Goal: Transaction & Acquisition: Book appointment/travel/reservation

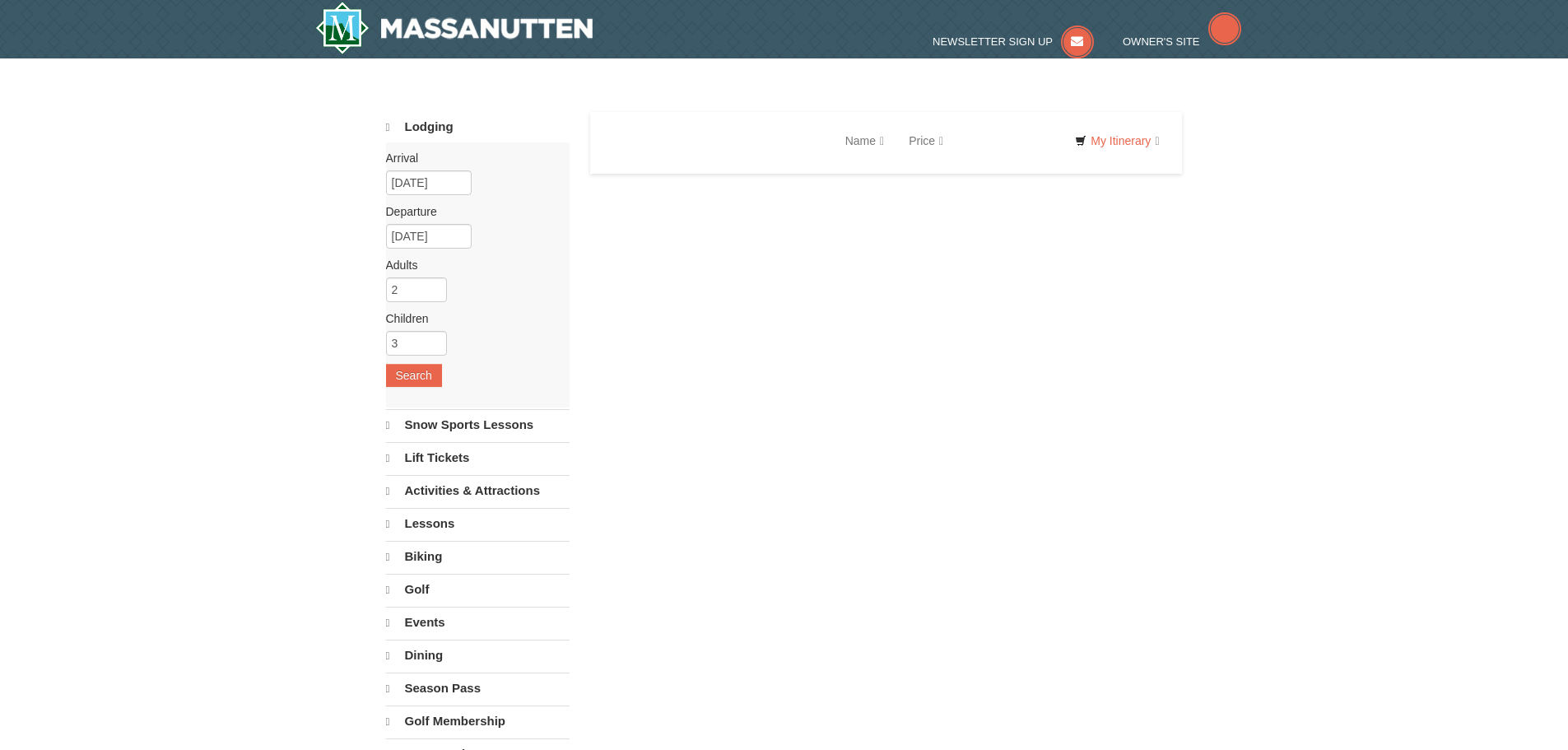
select select "10"
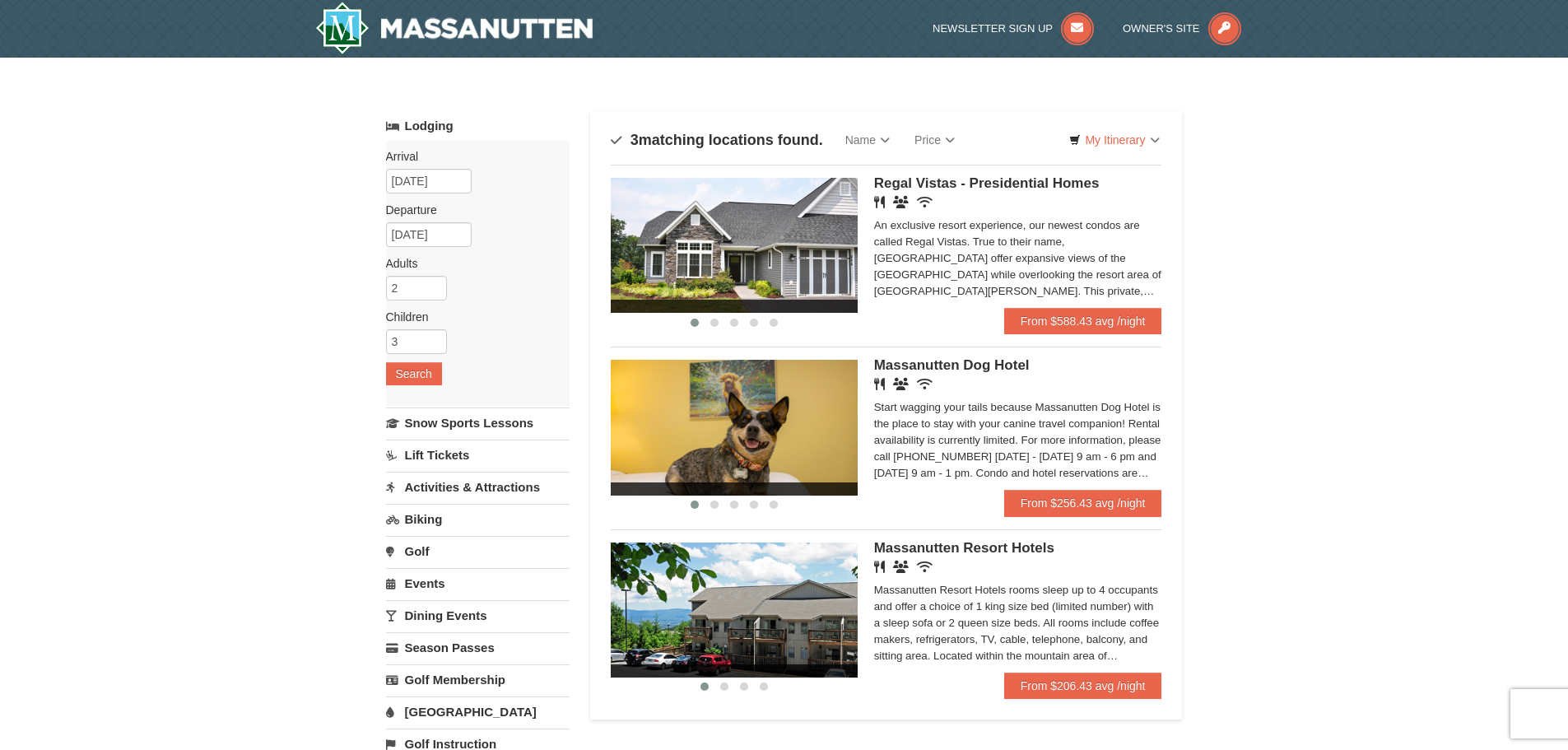
click at [834, 261] on img at bounding box center [734, 244] width 247 height 135
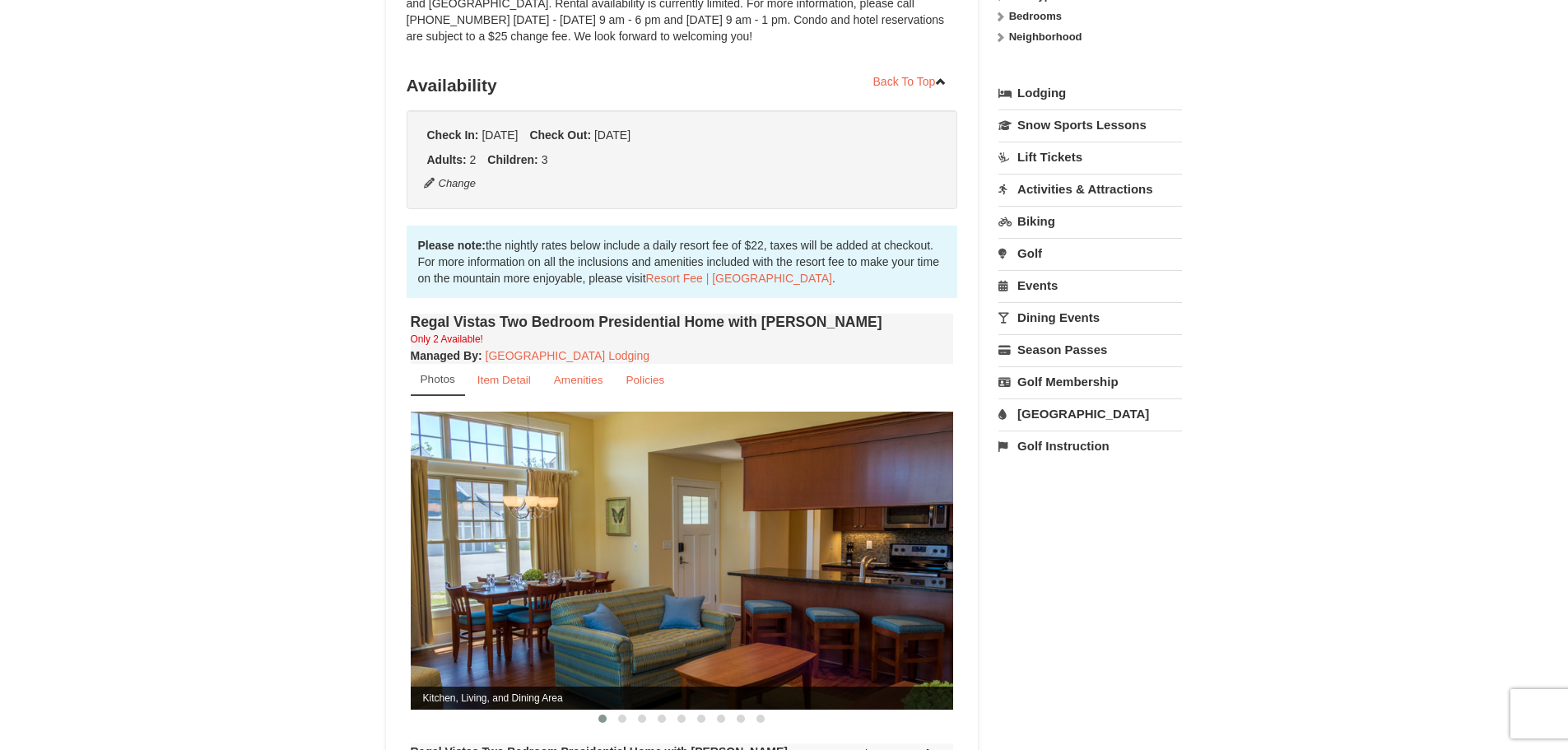
scroll to position [494, 0]
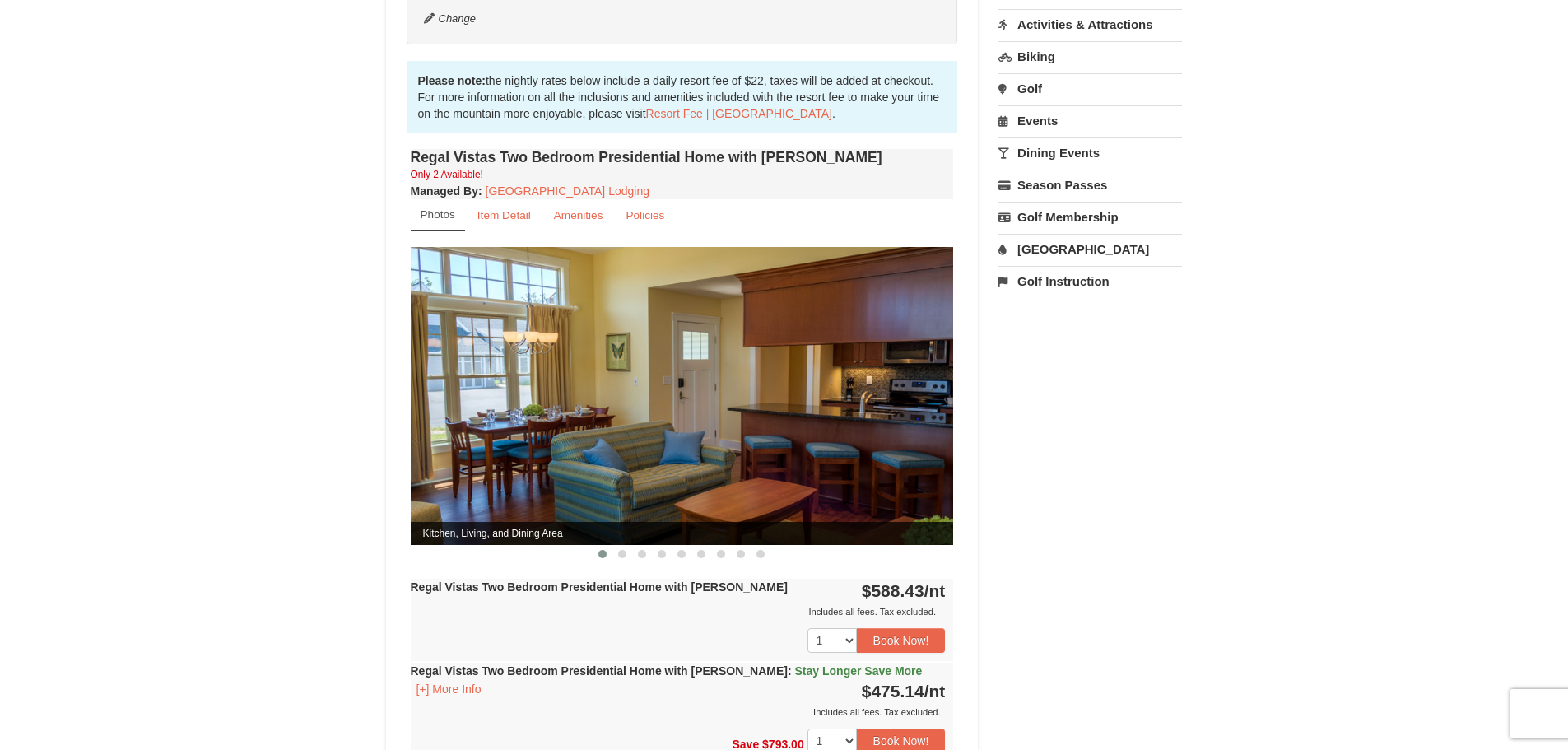
click at [704, 441] on img at bounding box center [682, 395] width 543 height 297
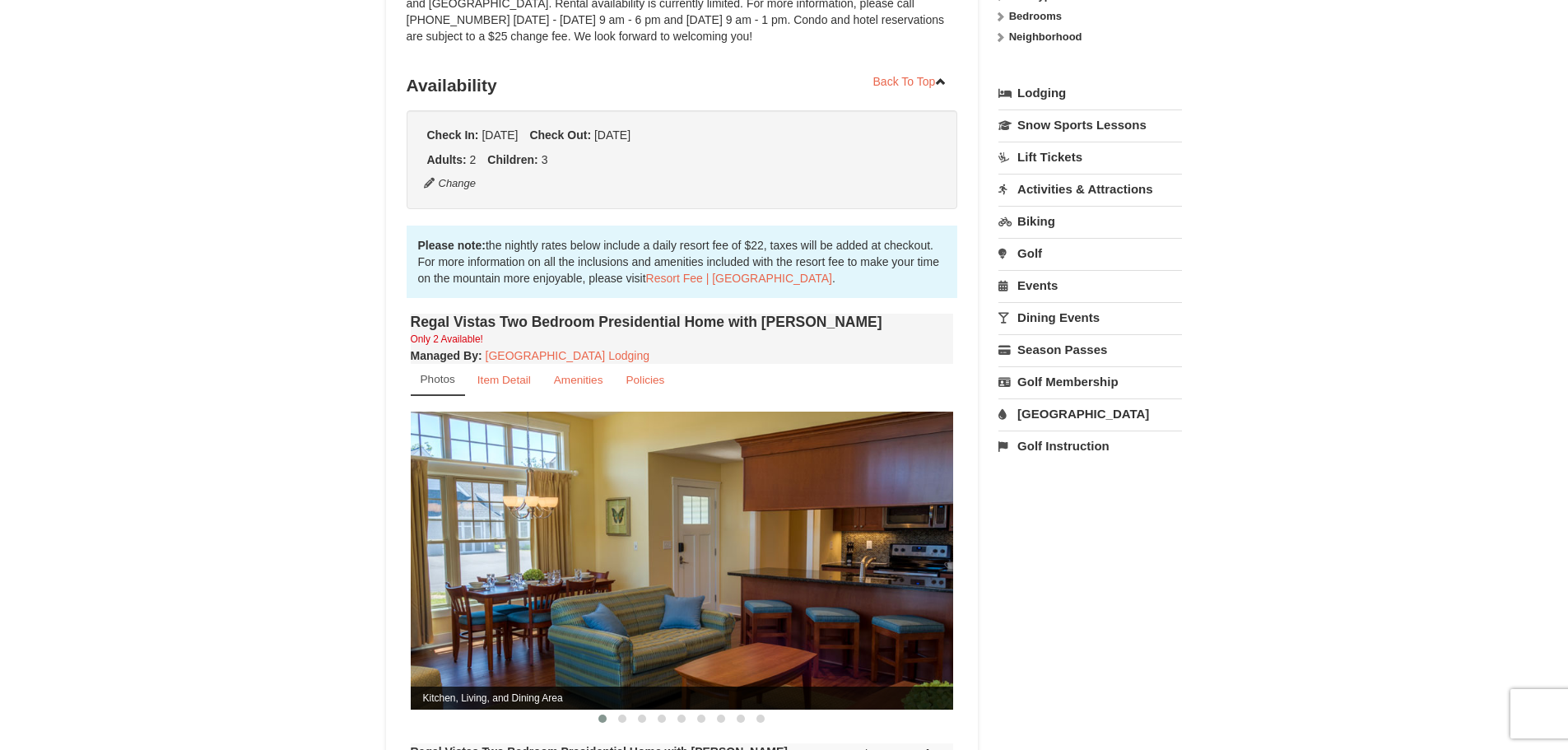
scroll to position [0, 0]
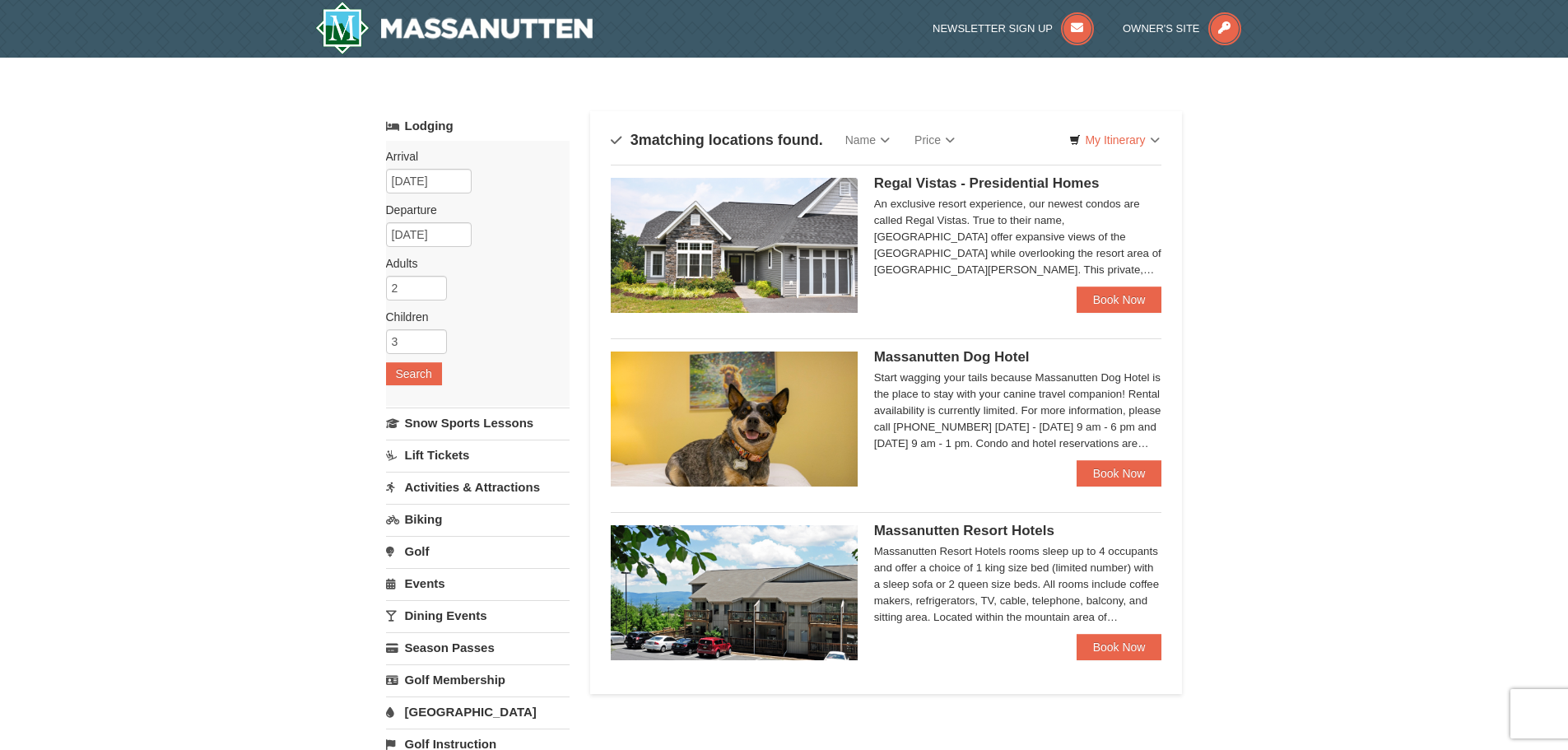
click at [813, 586] on img at bounding box center [734, 592] width 247 height 135
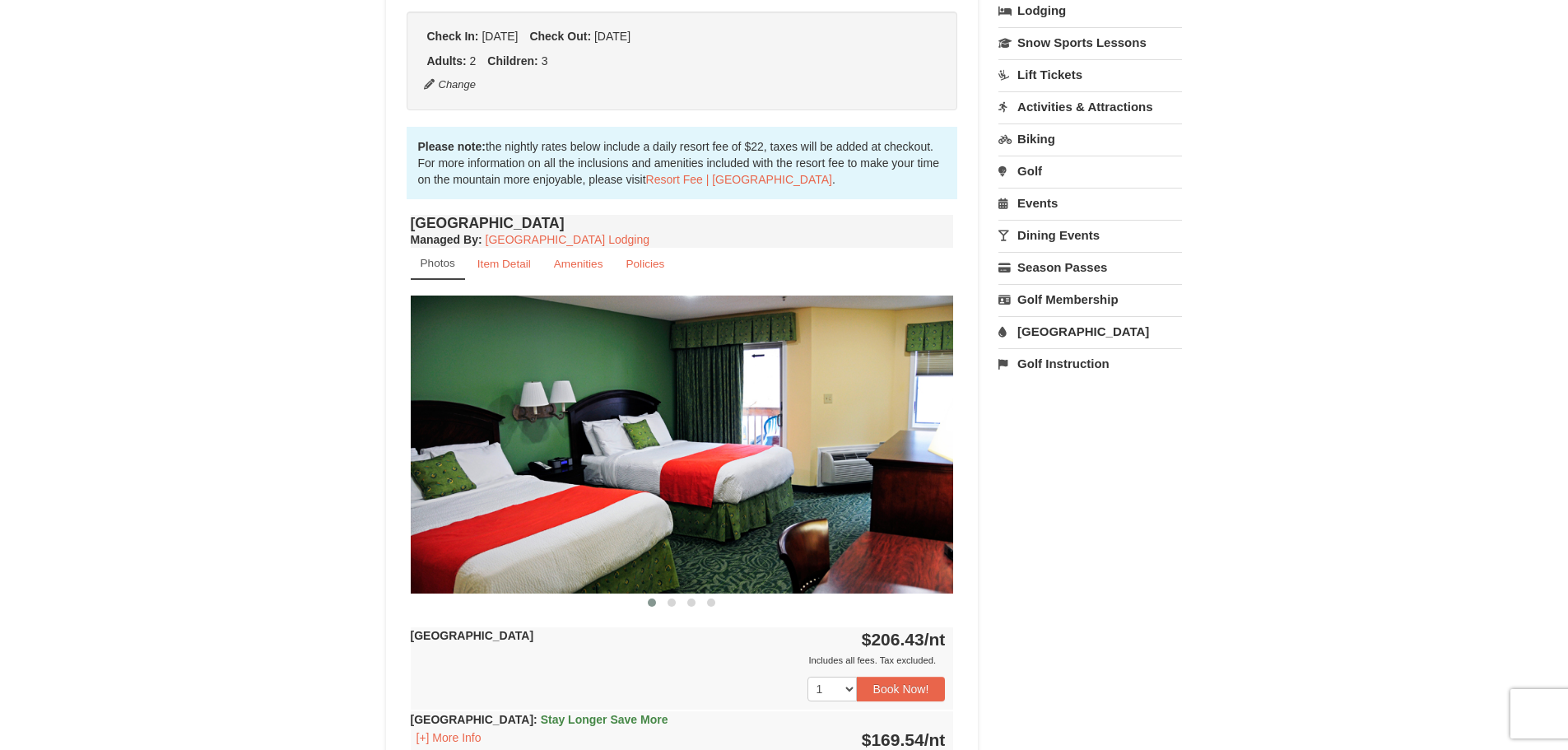
scroll to position [576, 0]
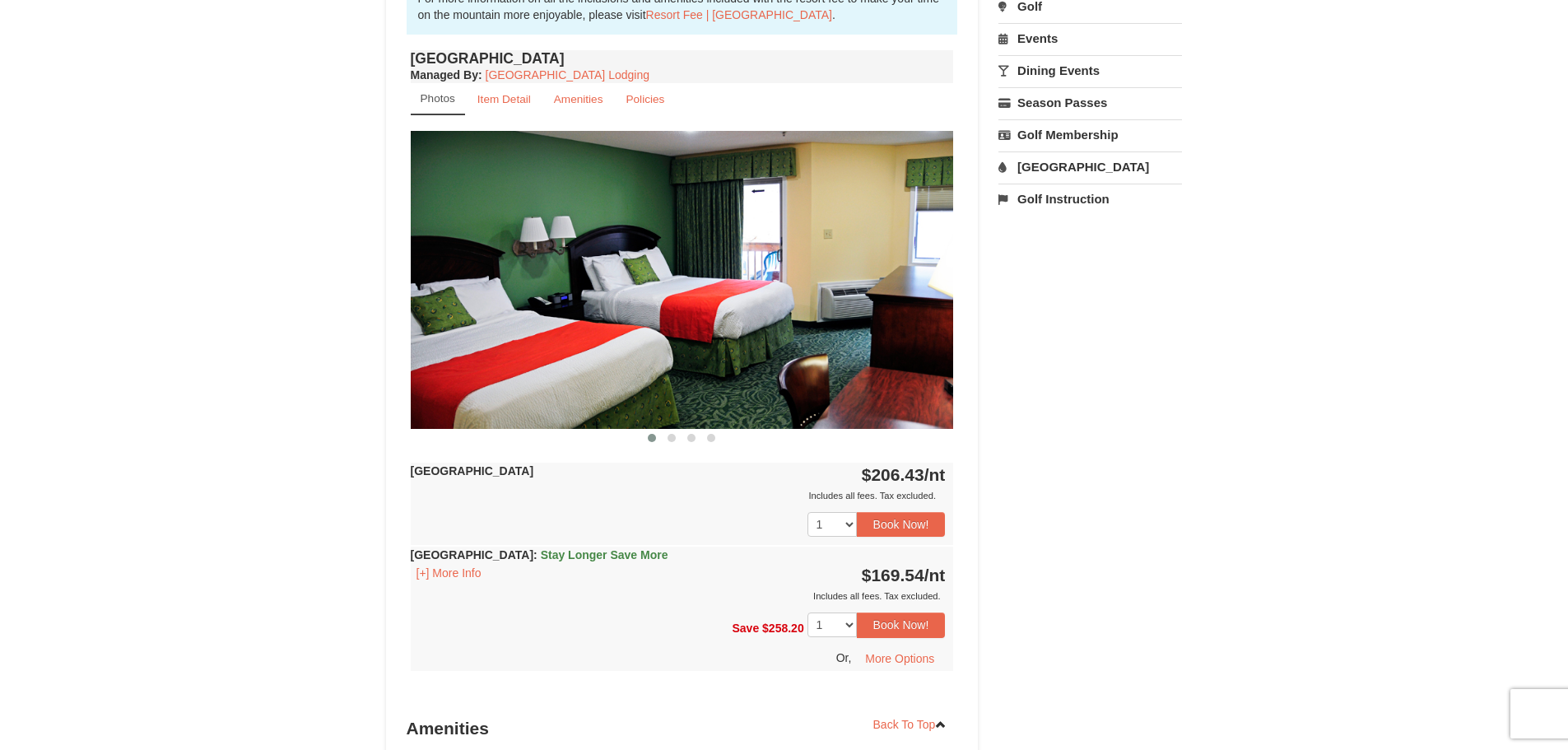
click at [898, 317] on img at bounding box center [682, 279] width 543 height 297
click at [828, 367] on img at bounding box center [682, 279] width 543 height 297
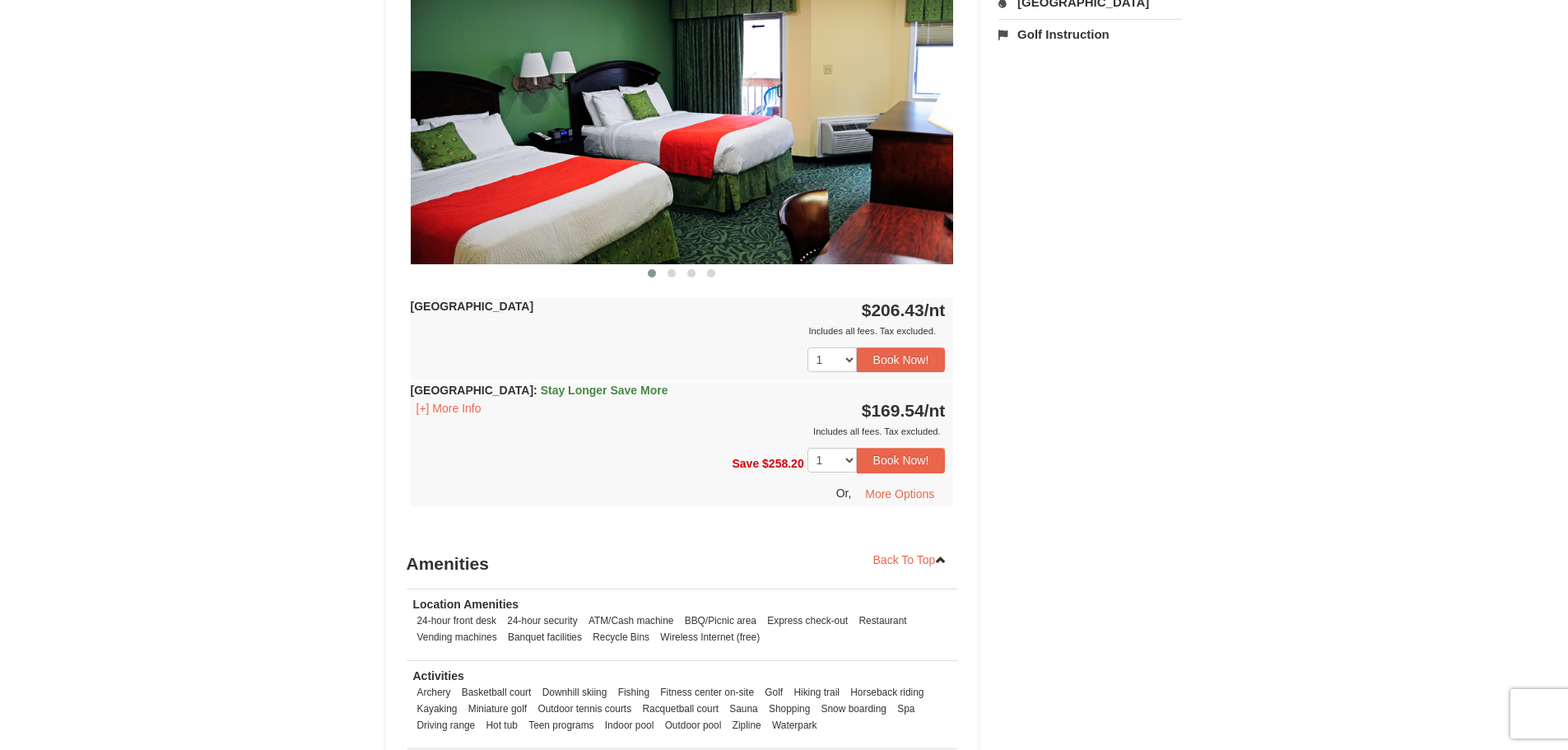
scroll to position [411, 0]
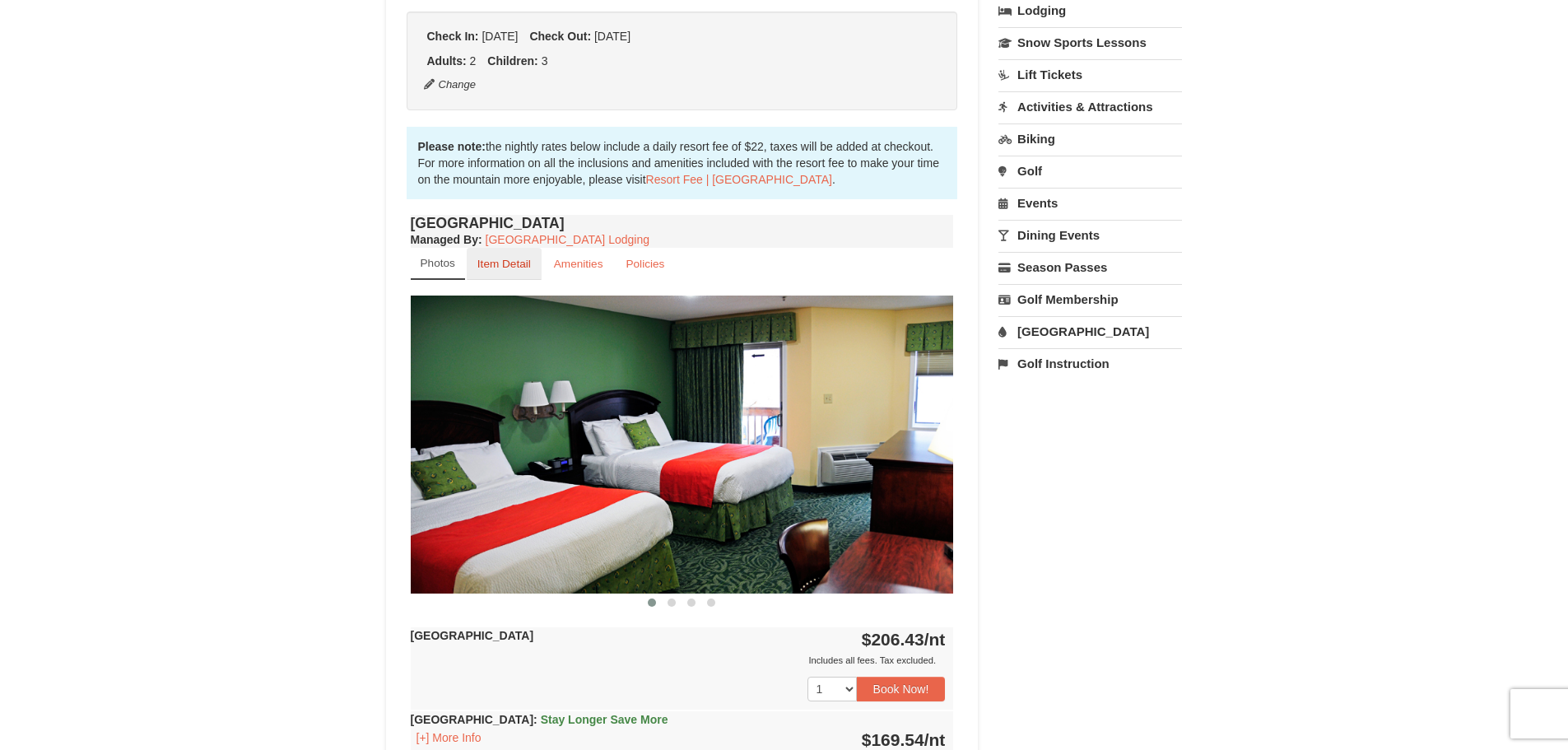
click at [517, 261] on small "Item Detail" at bounding box center [504, 264] width 54 height 12
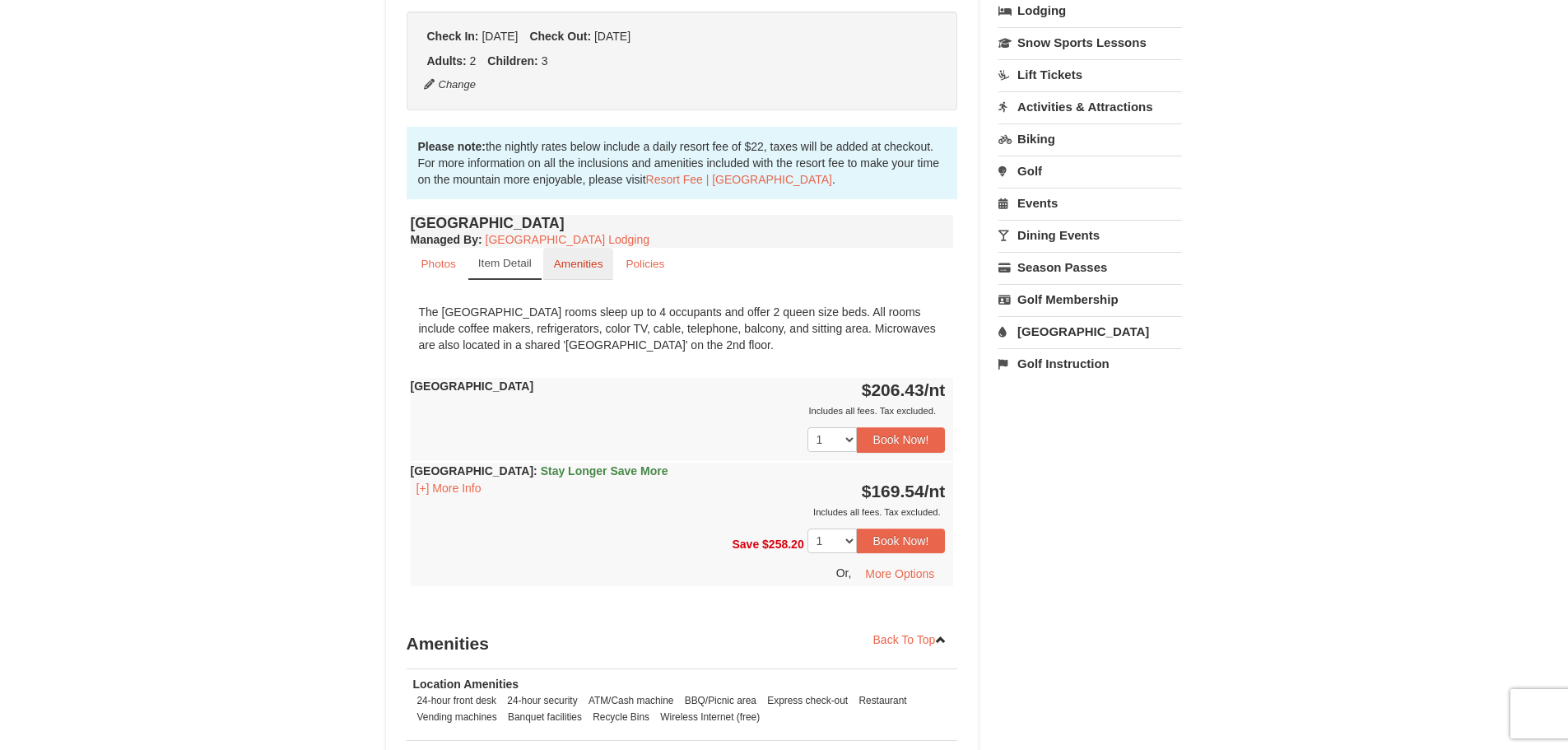
click at [577, 262] on small "Amenities" at bounding box center [578, 264] width 49 height 12
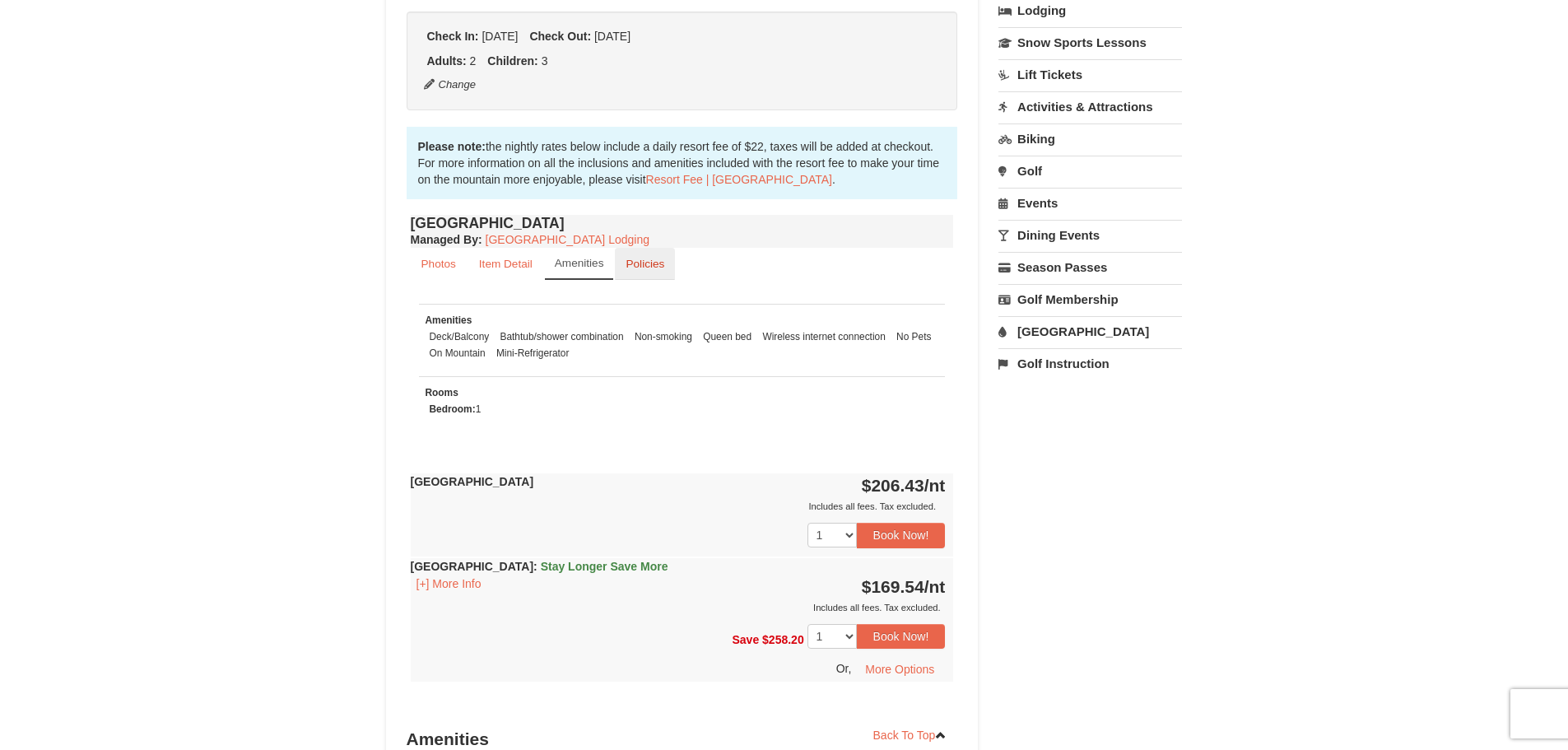
click at [653, 268] on small "Policies" at bounding box center [644, 264] width 38 height 12
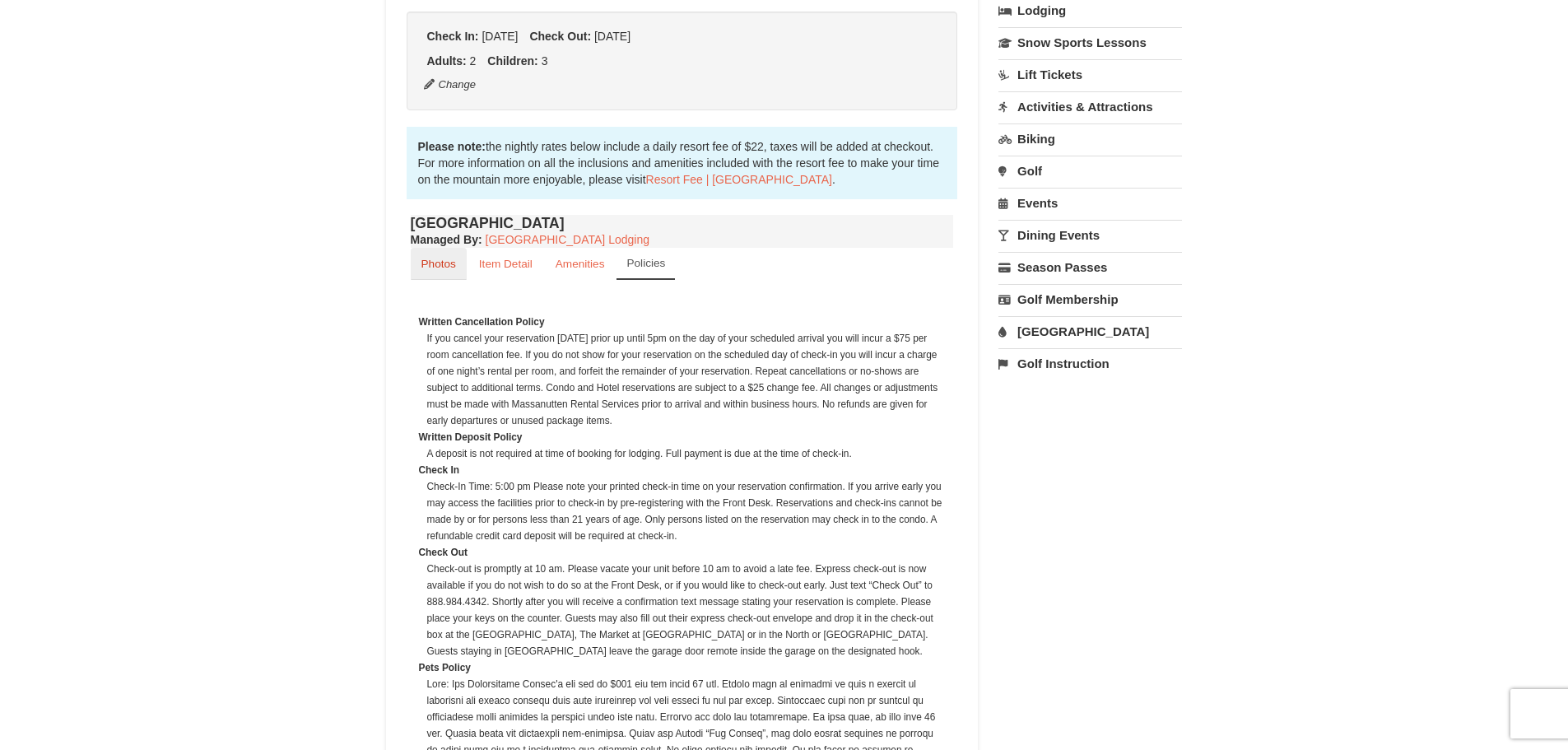
click at [437, 256] on link "Photos" at bounding box center [439, 264] width 56 height 32
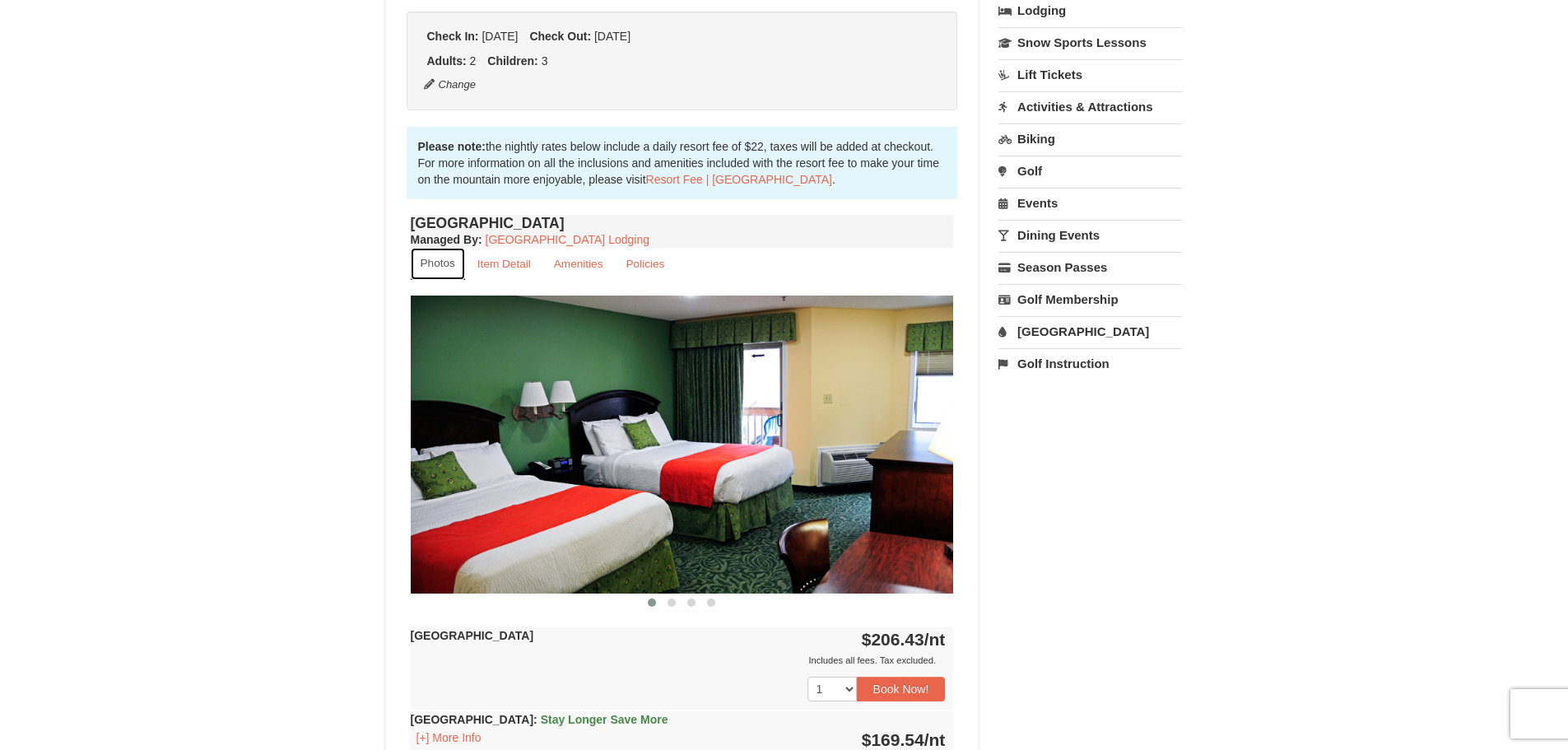
scroll to position [658, 0]
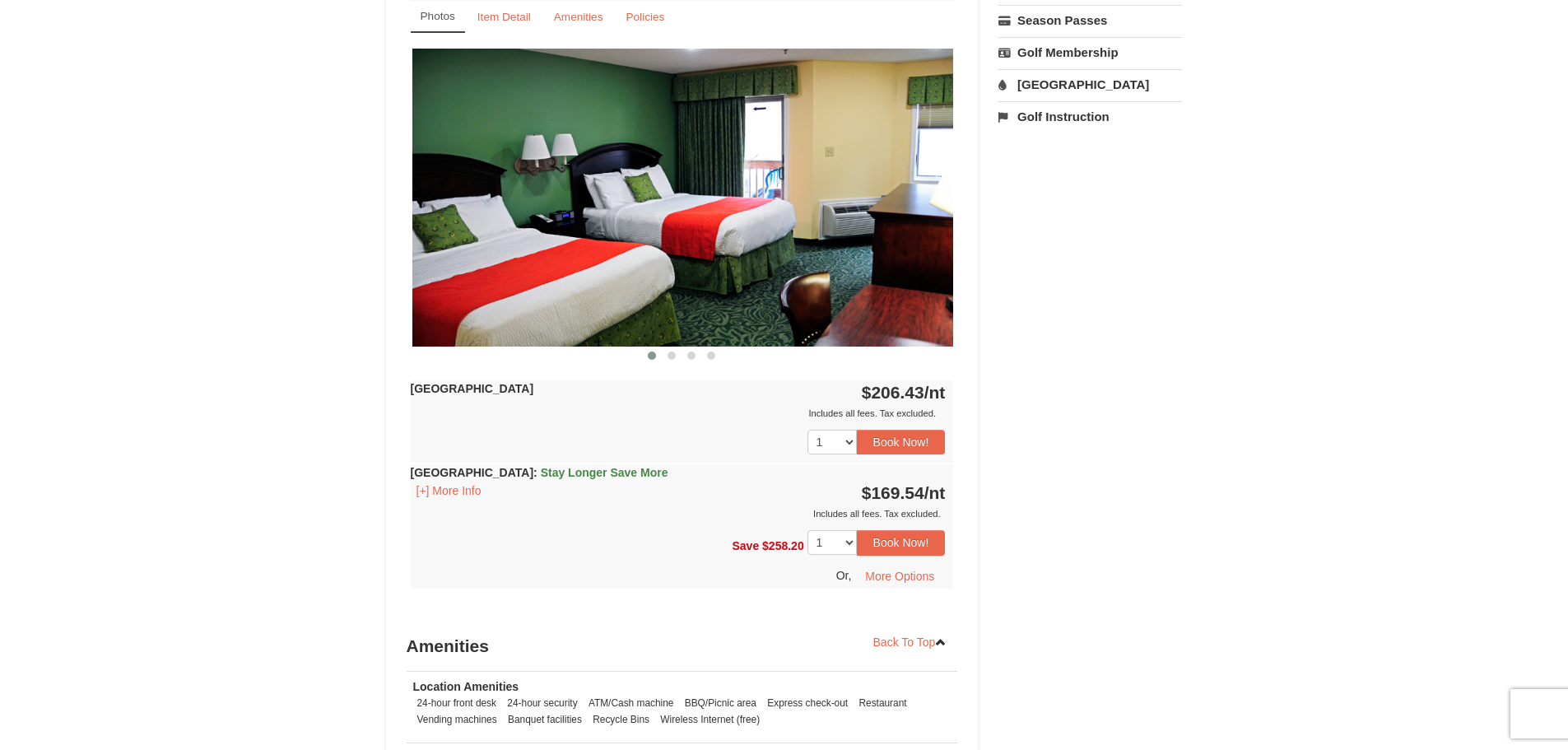
drag, startPoint x: 686, startPoint y: 289, endPoint x: 689, endPoint y: 309, distance: 20.2
click at [689, 308] on img at bounding box center [682, 196] width 543 height 297
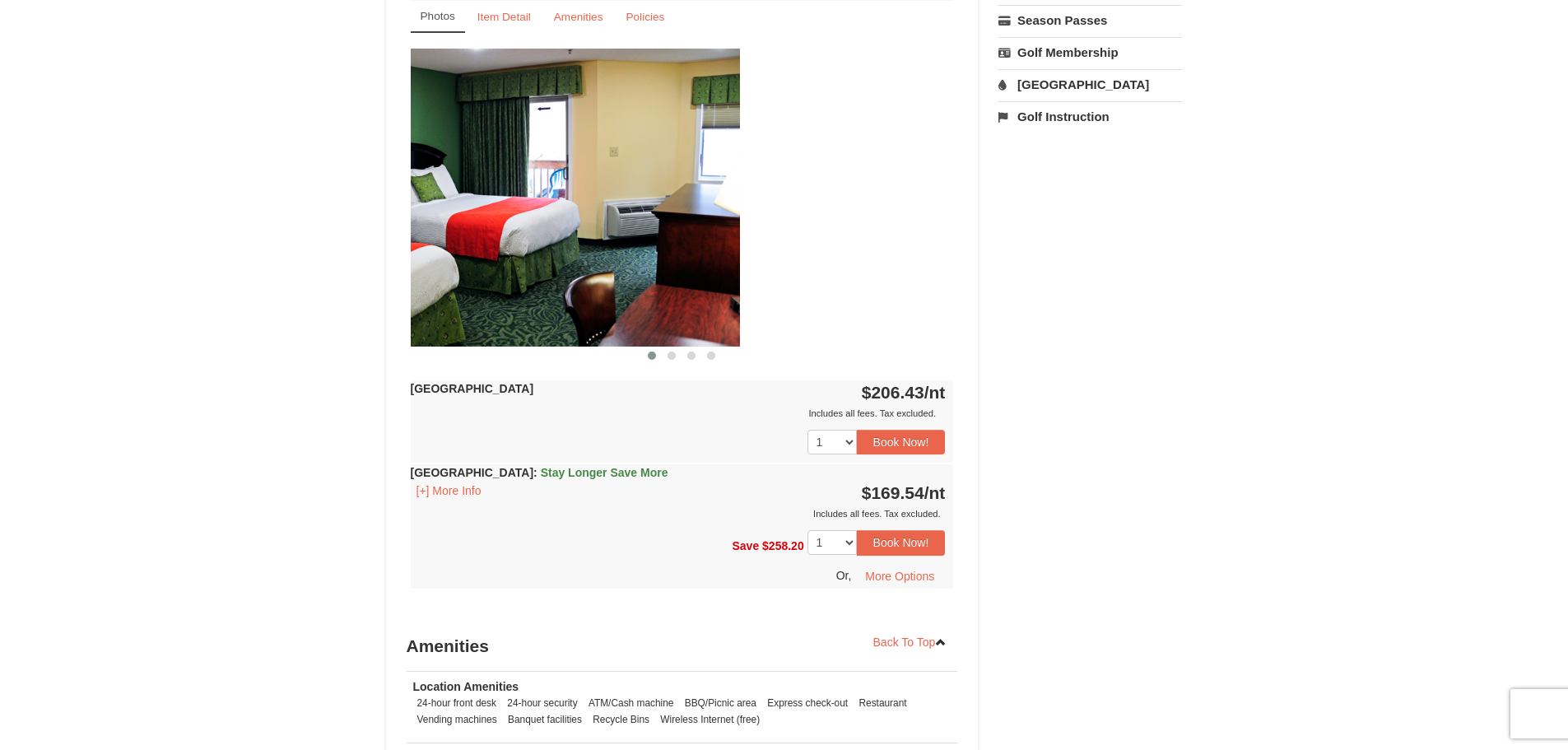
drag, startPoint x: 689, startPoint y: 311, endPoint x: 379, endPoint y: 319, distance: 310.1
click at [405, 326] on div "Book from $170! 1822 Resort Drive, Massanutten, VA Availability Amenities Polic…" at bounding box center [682, 218] width 592 height 1433
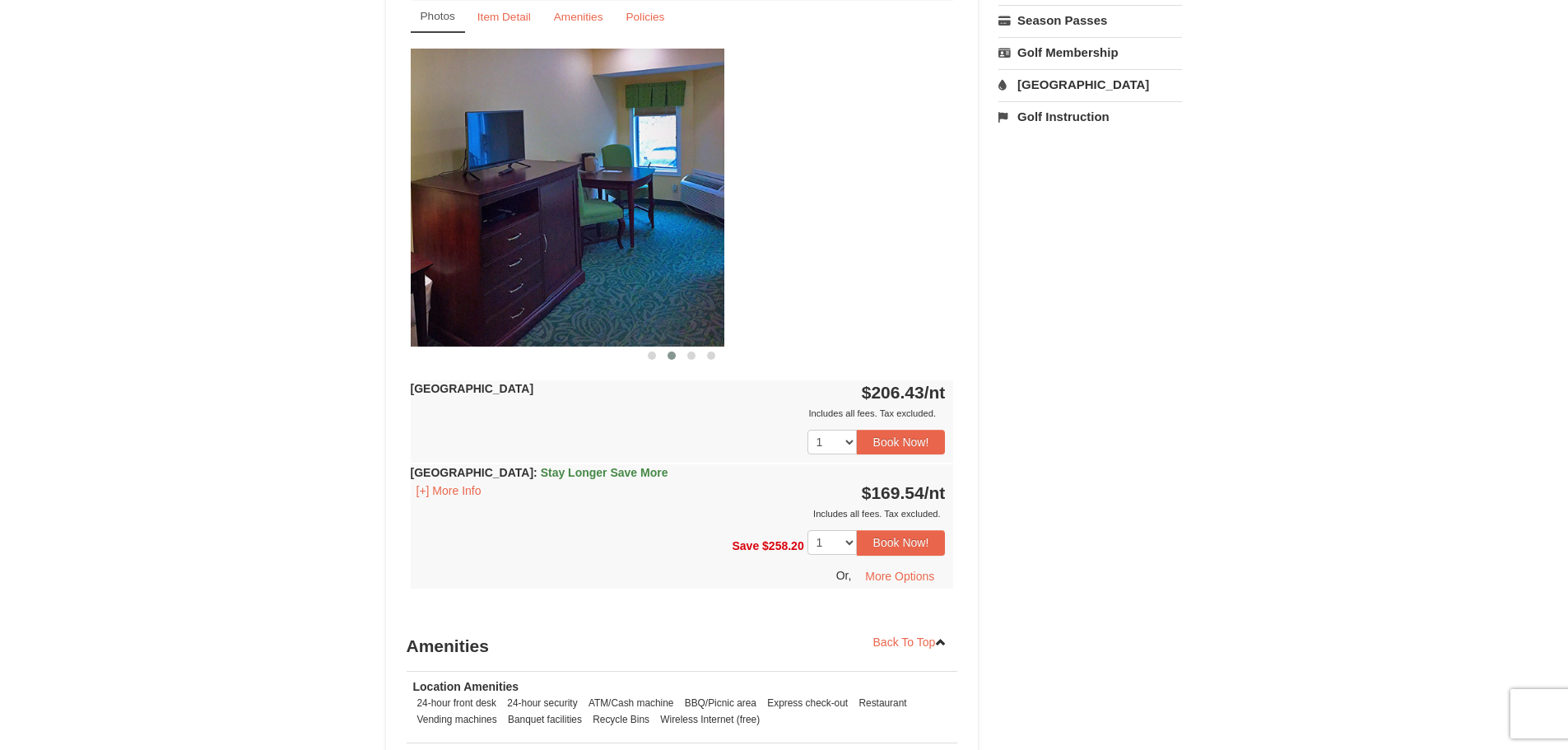
drag, startPoint x: 815, startPoint y: 233, endPoint x: 384, endPoint y: 232, distance: 431.0
click at [384, 233] on div "× <<Back to results Massanutten Resort Hotels Book from $170! 1822 Resort Drive…" at bounding box center [784, 185] width 829 height 1540
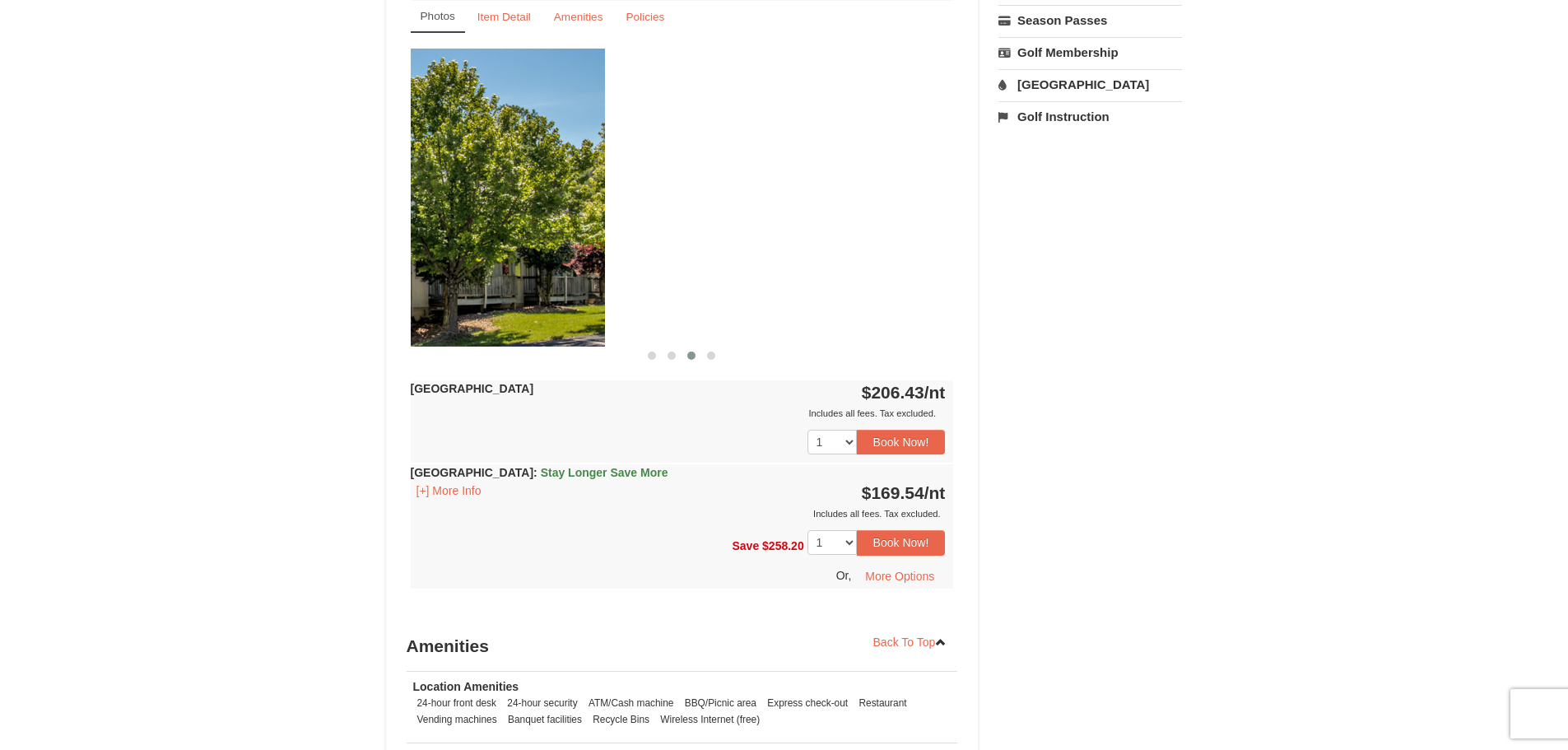
drag, startPoint x: 897, startPoint y: 236, endPoint x: 508, endPoint y: 235, distance: 389.0
click at [511, 236] on img at bounding box center [333, 196] width 543 height 297
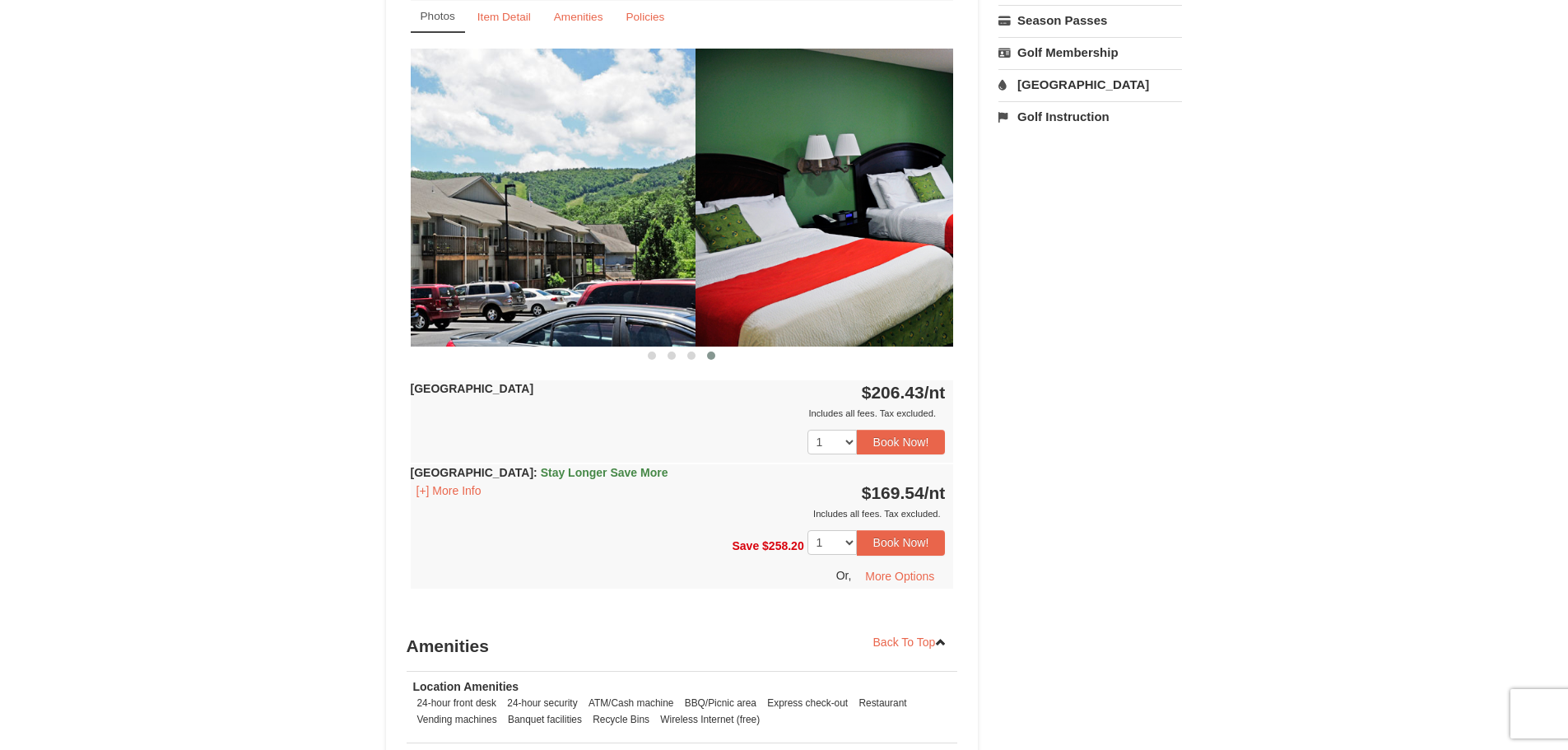
drag, startPoint x: 890, startPoint y: 238, endPoint x: 445, endPoint y: 232, distance: 445.0
click at [448, 232] on img at bounding box center [424, 196] width 543 height 297
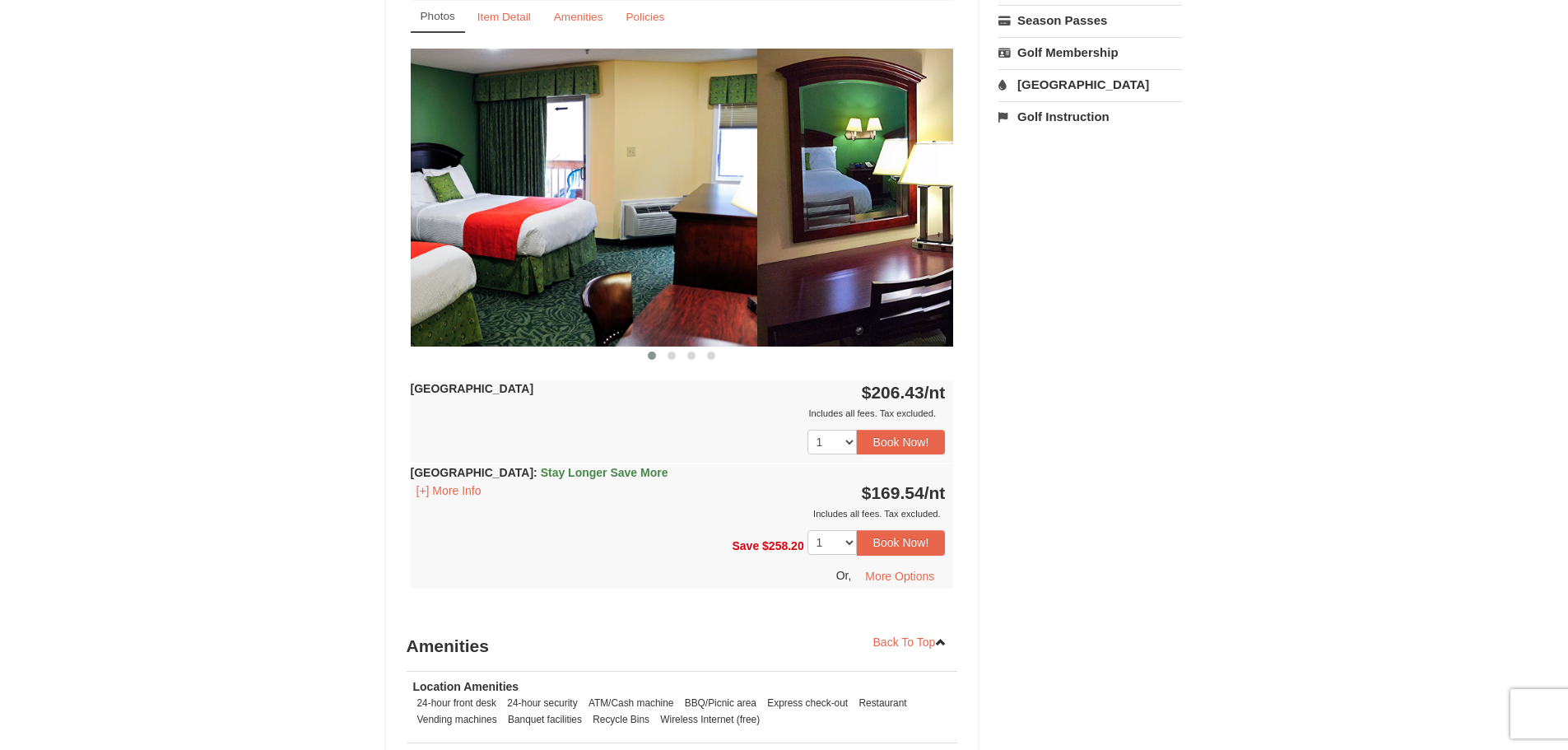
drag, startPoint x: 812, startPoint y: 214, endPoint x: 552, endPoint y: 223, distance: 260.2
click at [567, 223] on div at bounding box center [1300, 196] width 4346 height 297
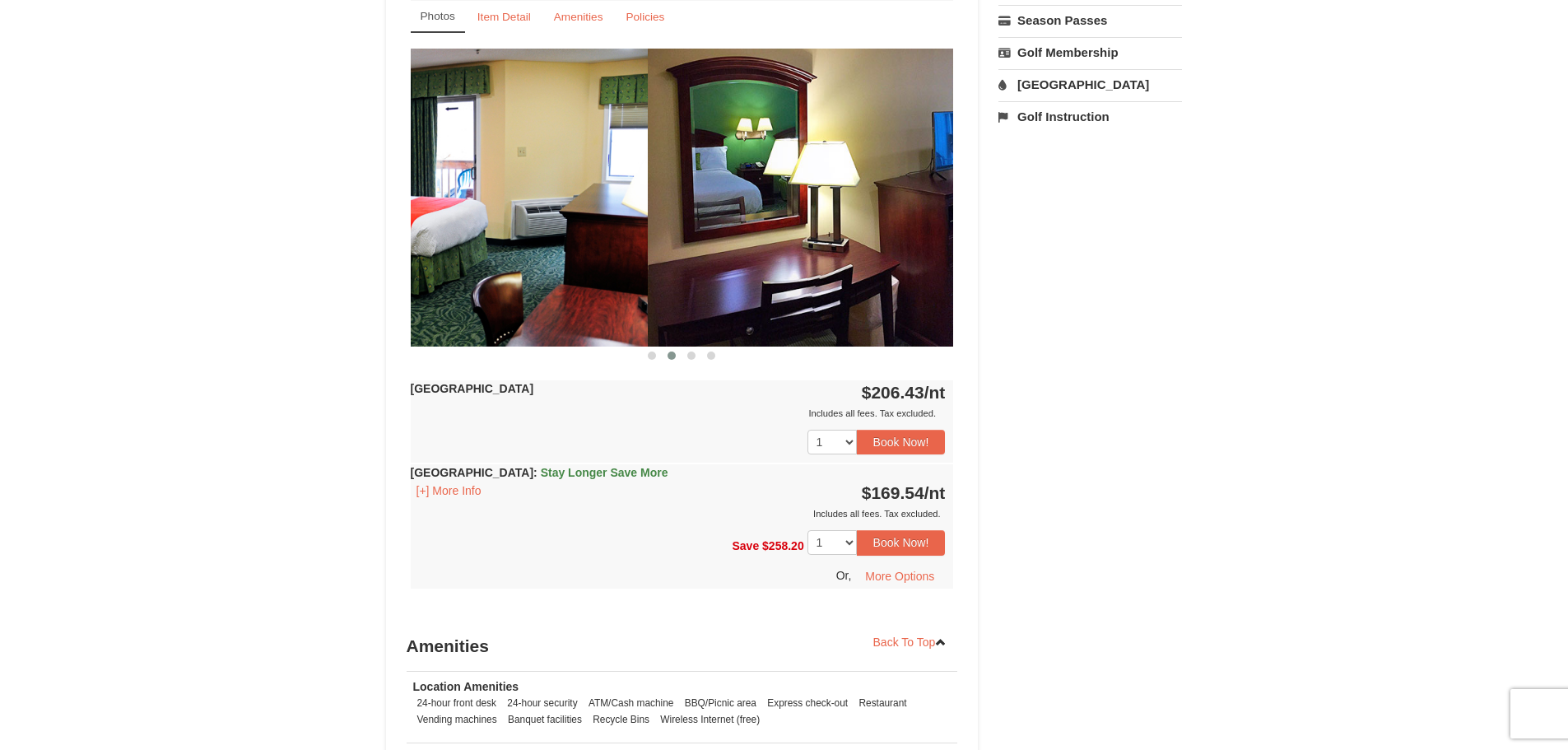
drag, startPoint x: 594, startPoint y: 224, endPoint x: 867, endPoint y: 224, distance: 273.0
click at [867, 224] on img at bounding box center [919, 196] width 543 height 297
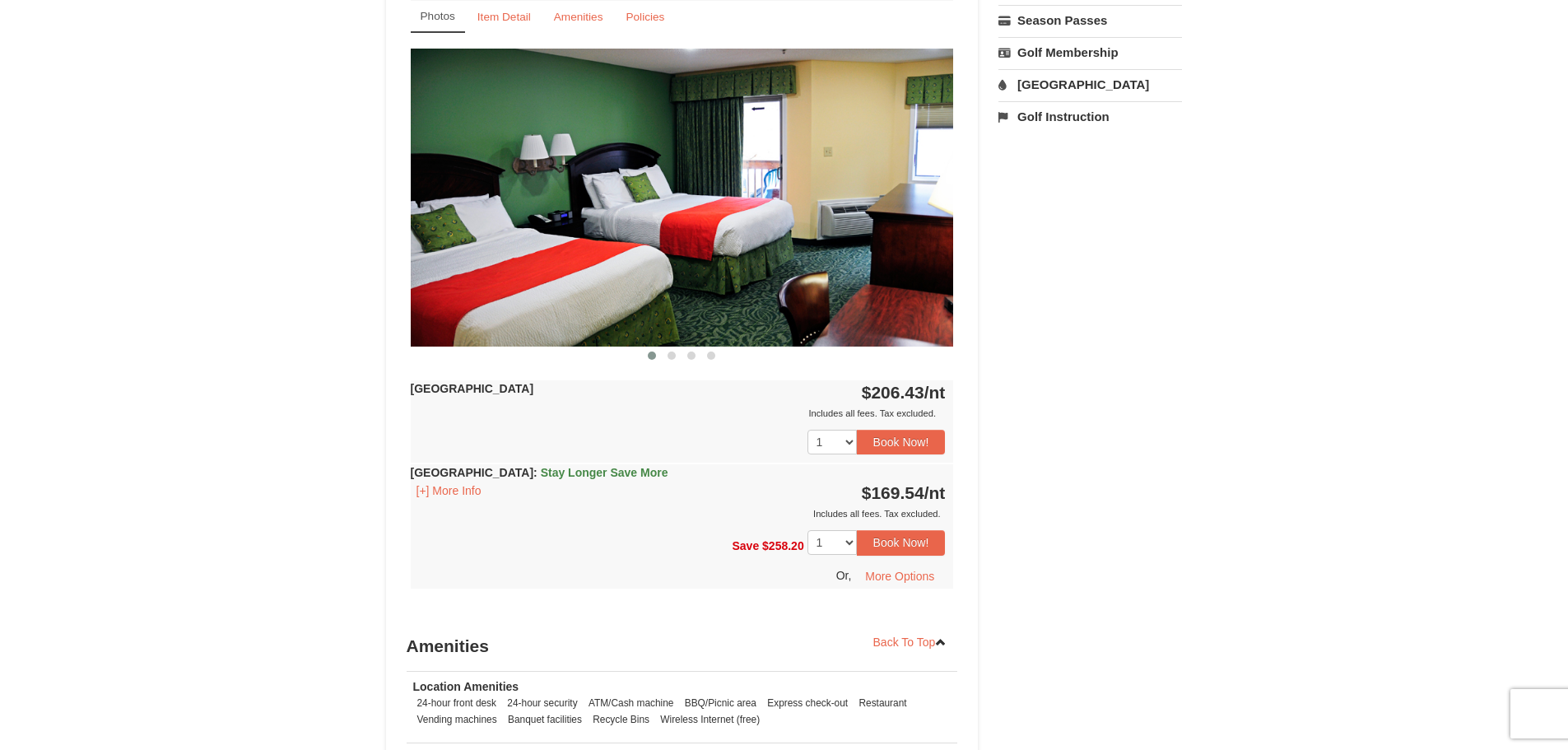
click at [532, 386] on div "Hotel Queen Room $206.43 /nt Includes all fees. Tax excluded. Includes all fees…" at bounding box center [682, 421] width 543 height 82
click at [503, 384] on strong "[GEOGRAPHIC_DATA]" at bounding box center [473, 388] width 123 height 13
click at [461, 490] on button "[+] More Info" at bounding box center [450, 490] width 77 height 18
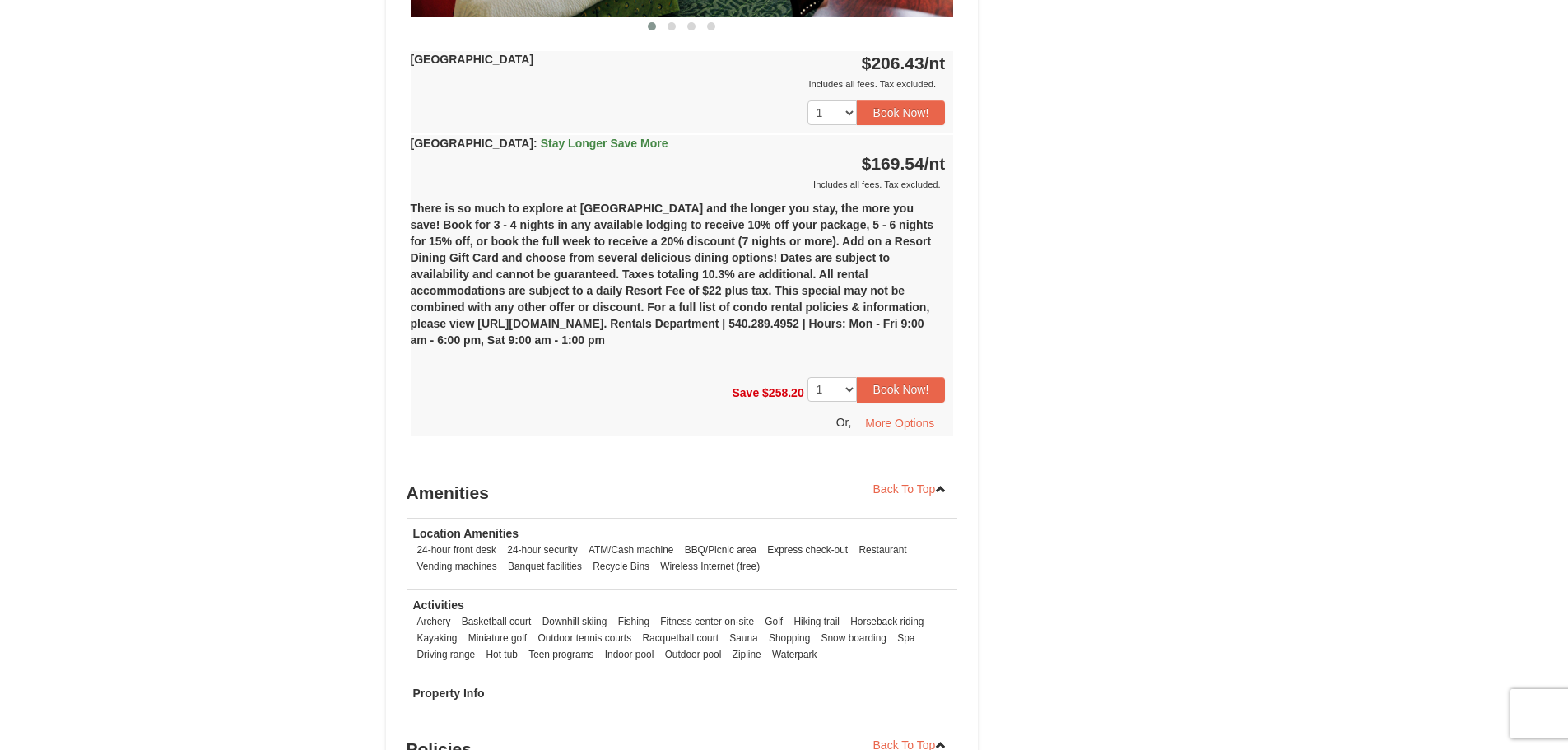
scroll to position [905, 0]
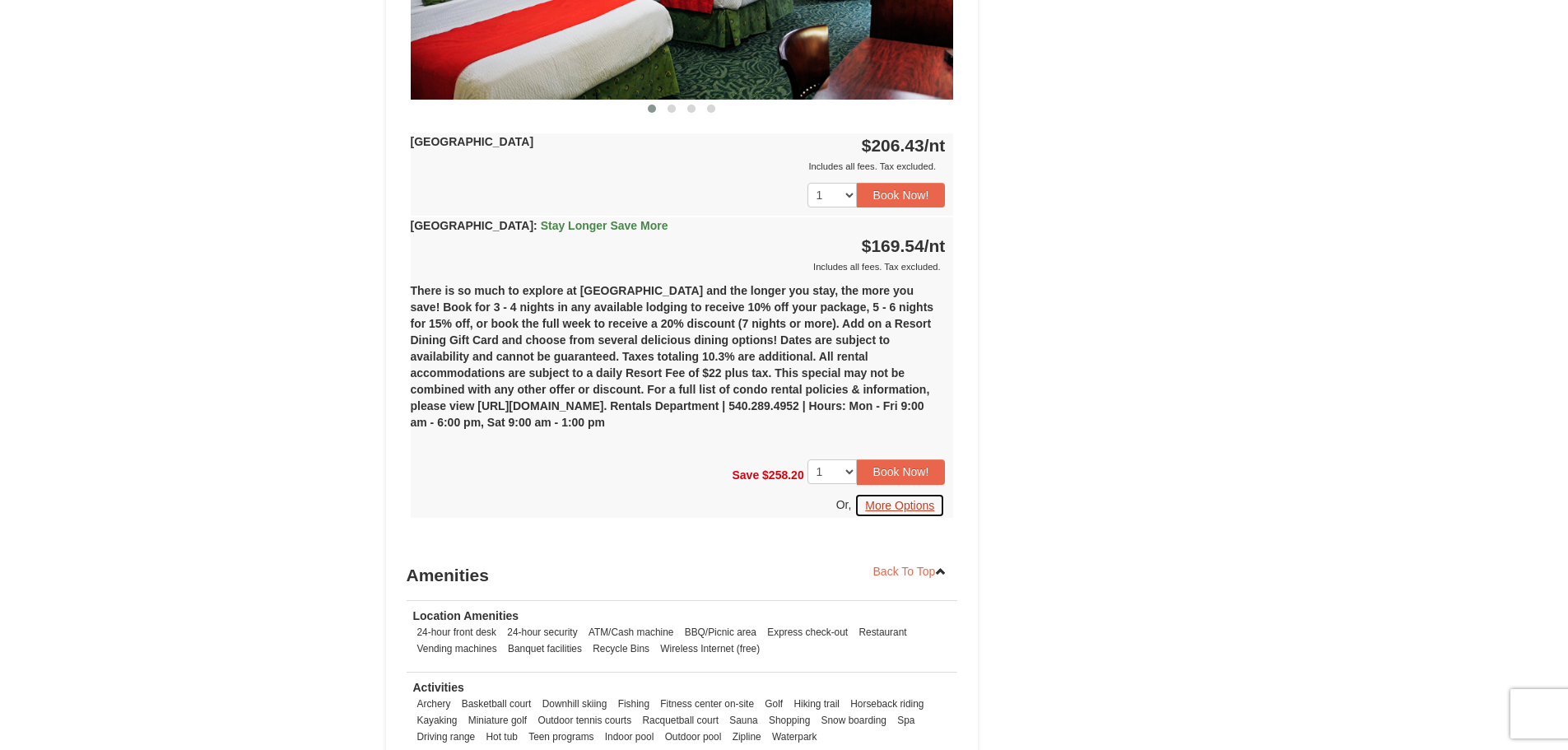
click at [914, 507] on button "More Options" at bounding box center [900, 506] width 91 height 25
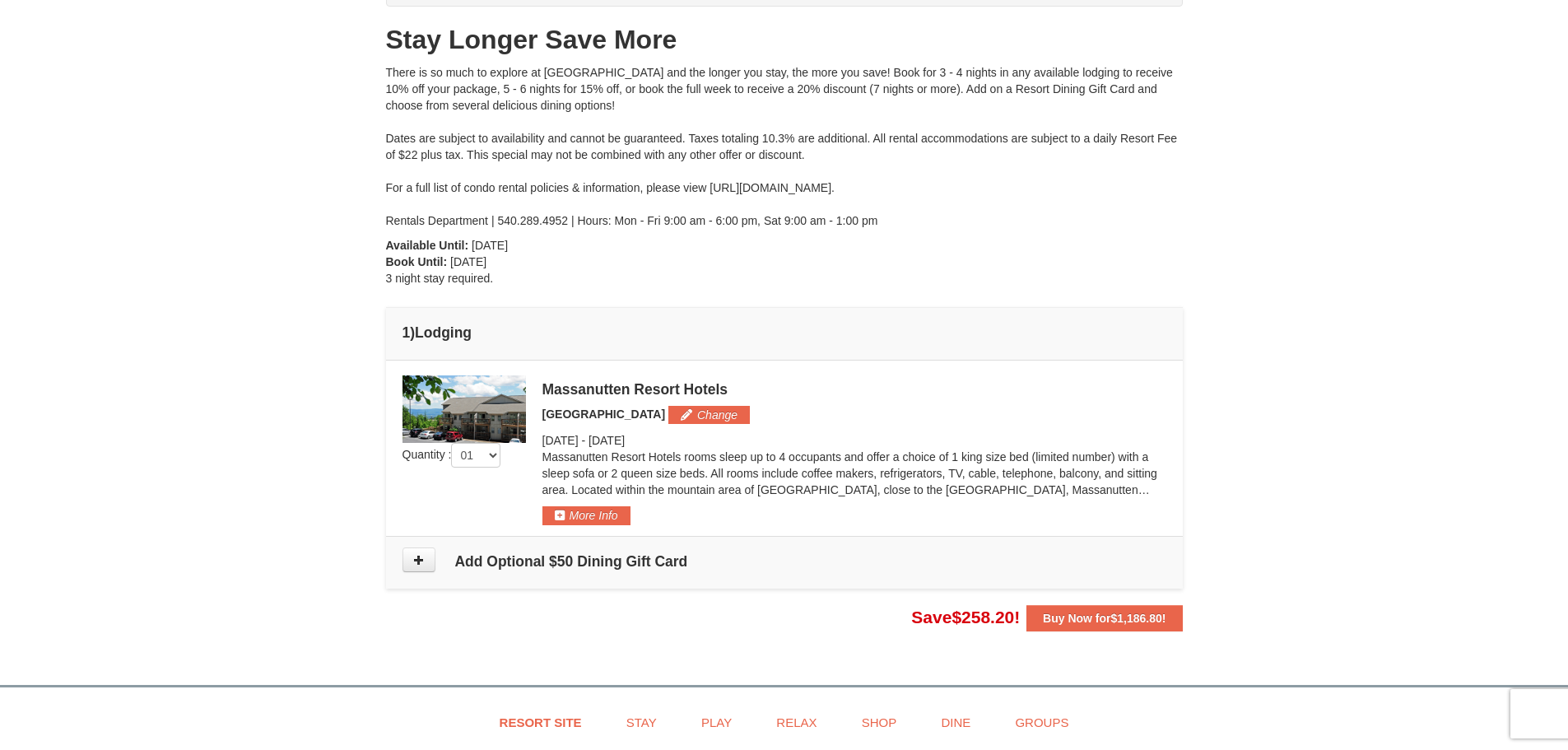
scroll to position [247, 0]
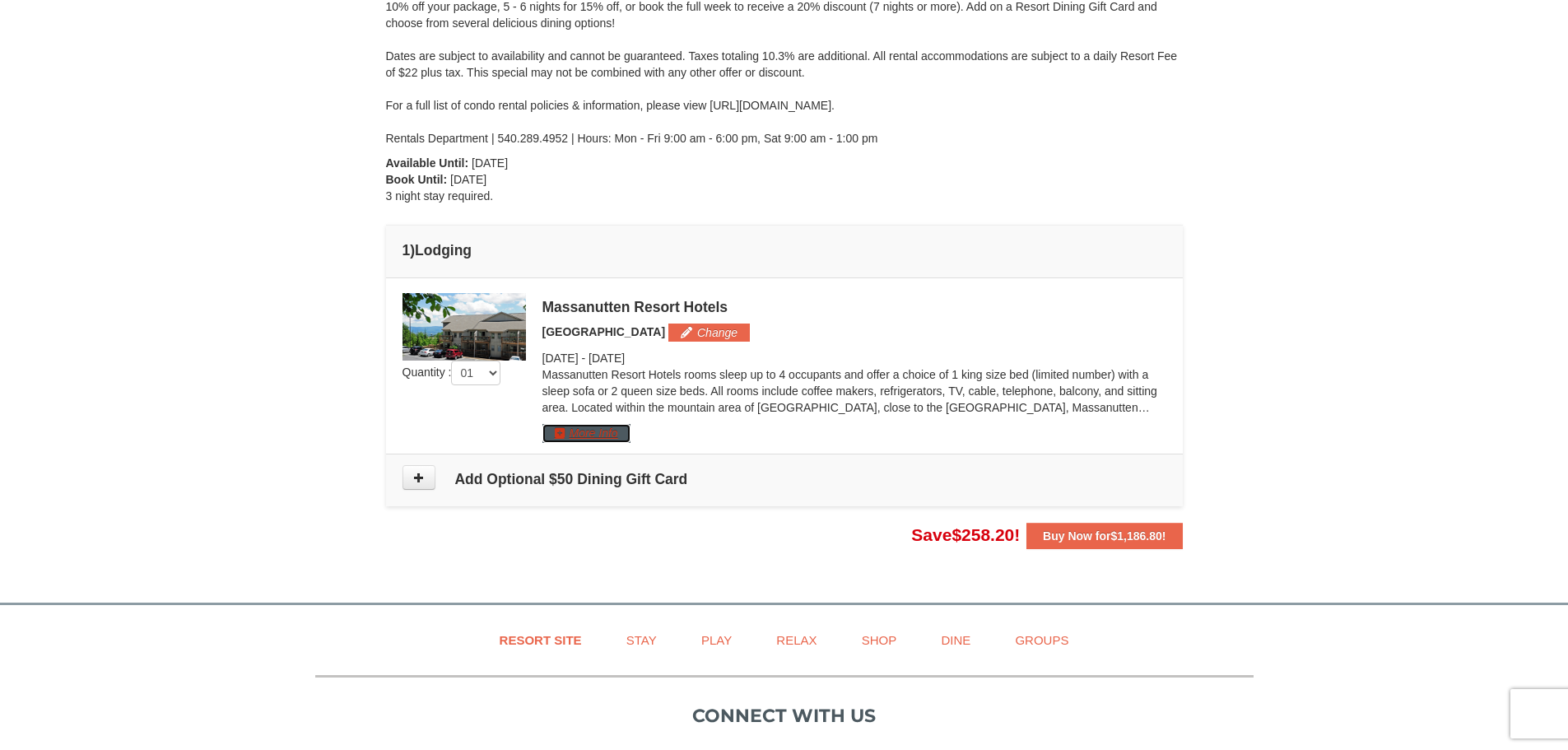
click at [580, 430] on button "More Info" at bounding box center [586, 433] width 88 height 18
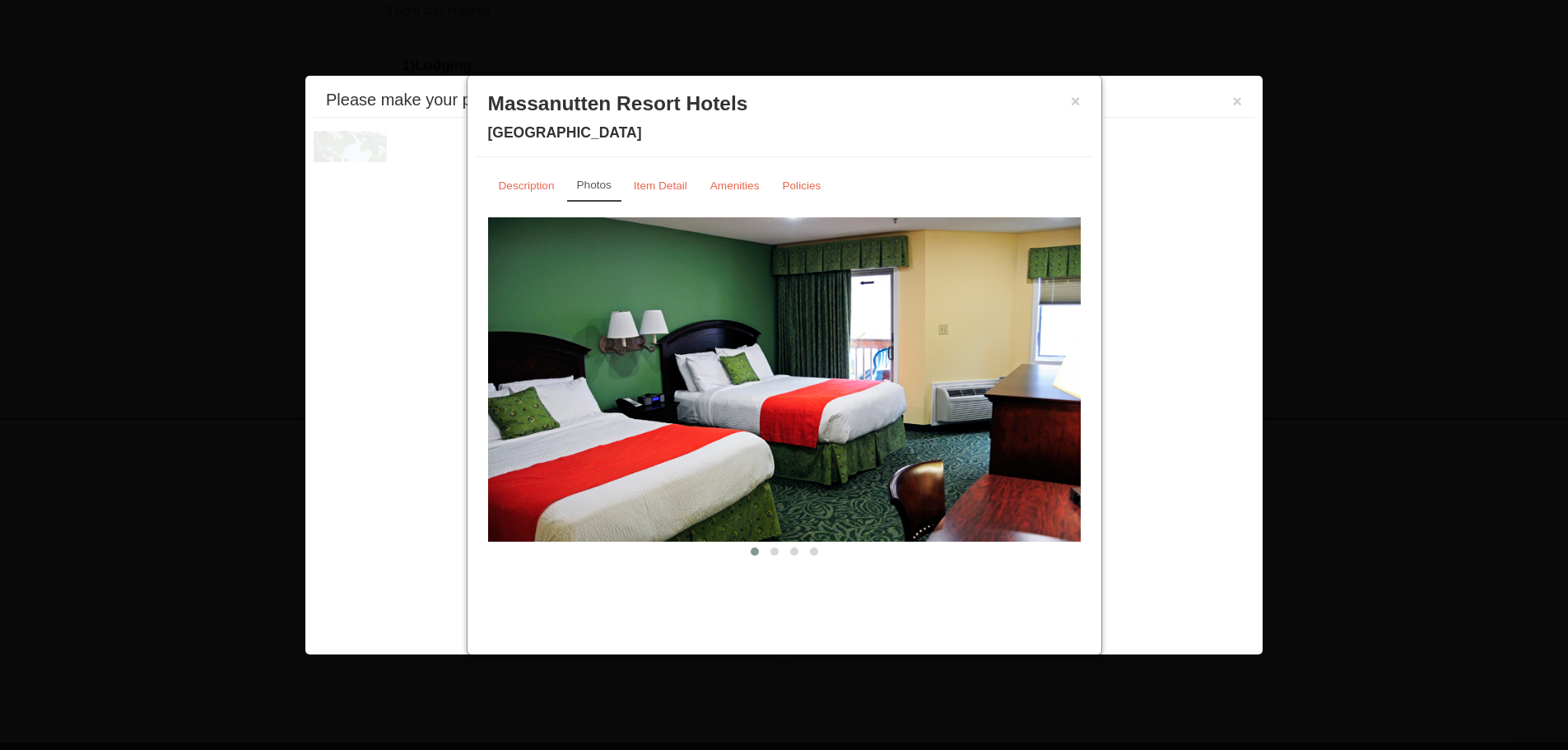
scroll to position [495, 0]
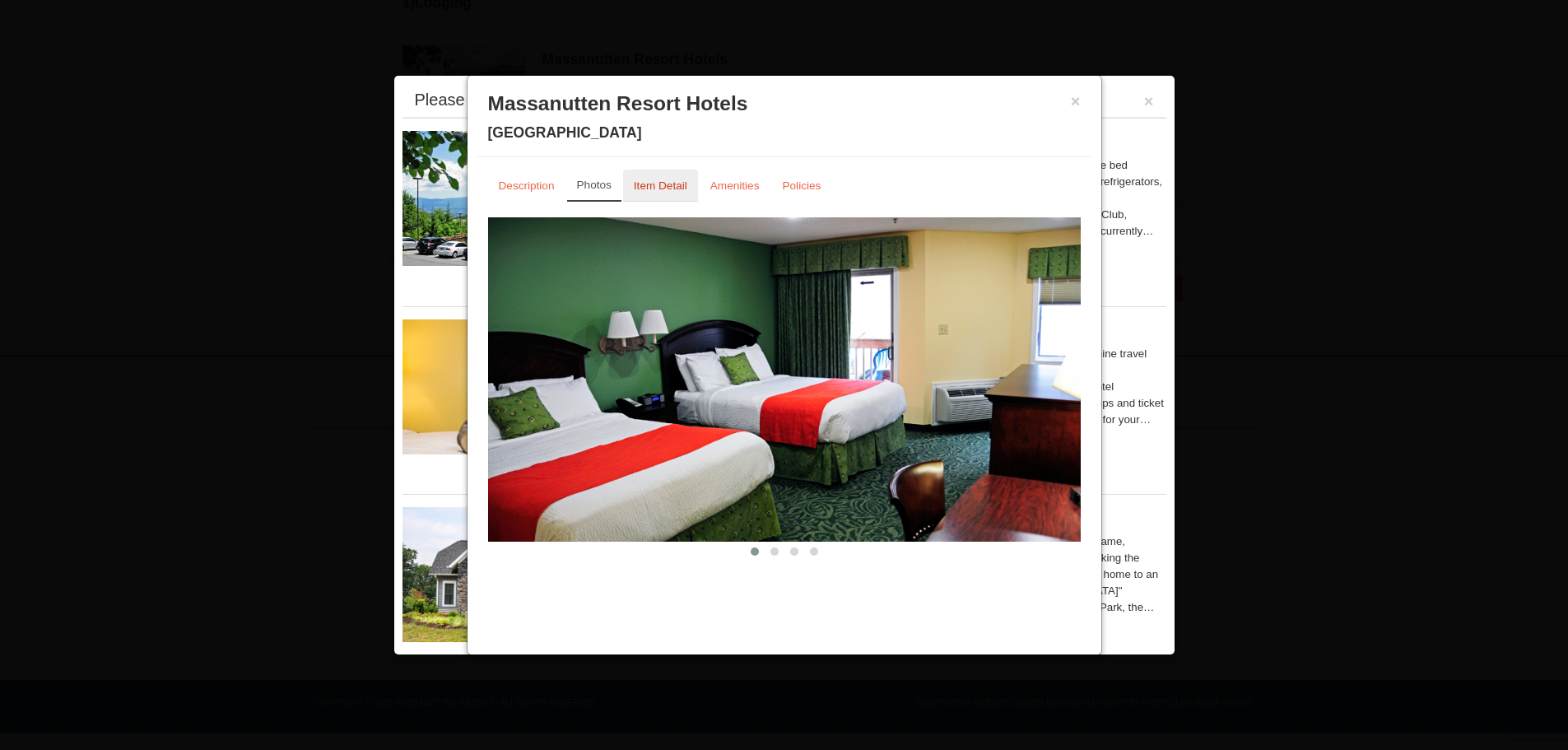
click at [654, 186] on small "Item Detail" at bounding box center [661, 185] width 54 height 12
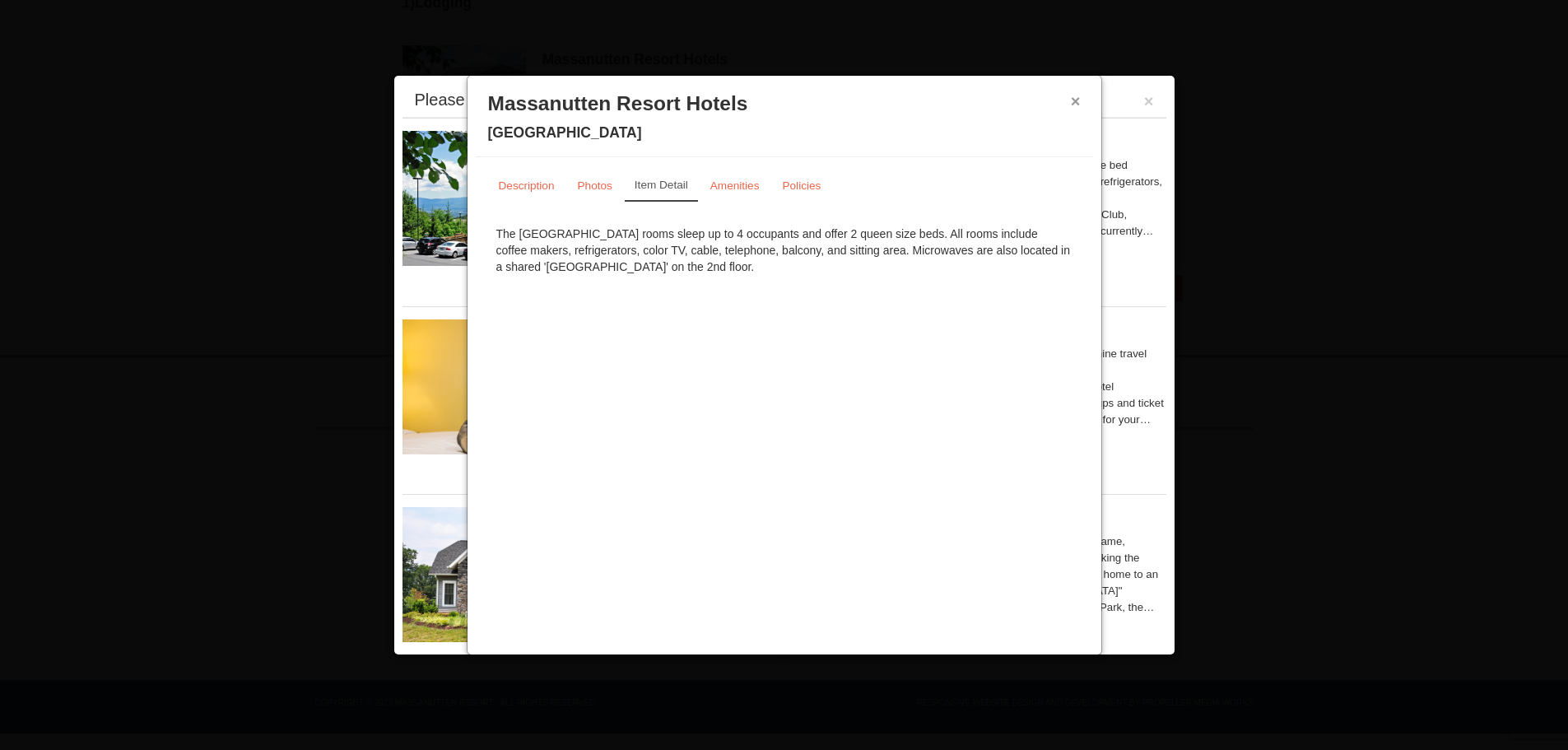
click at [1075, 101] on button "×" at bounding box center [1076, 101] width 10 height 16
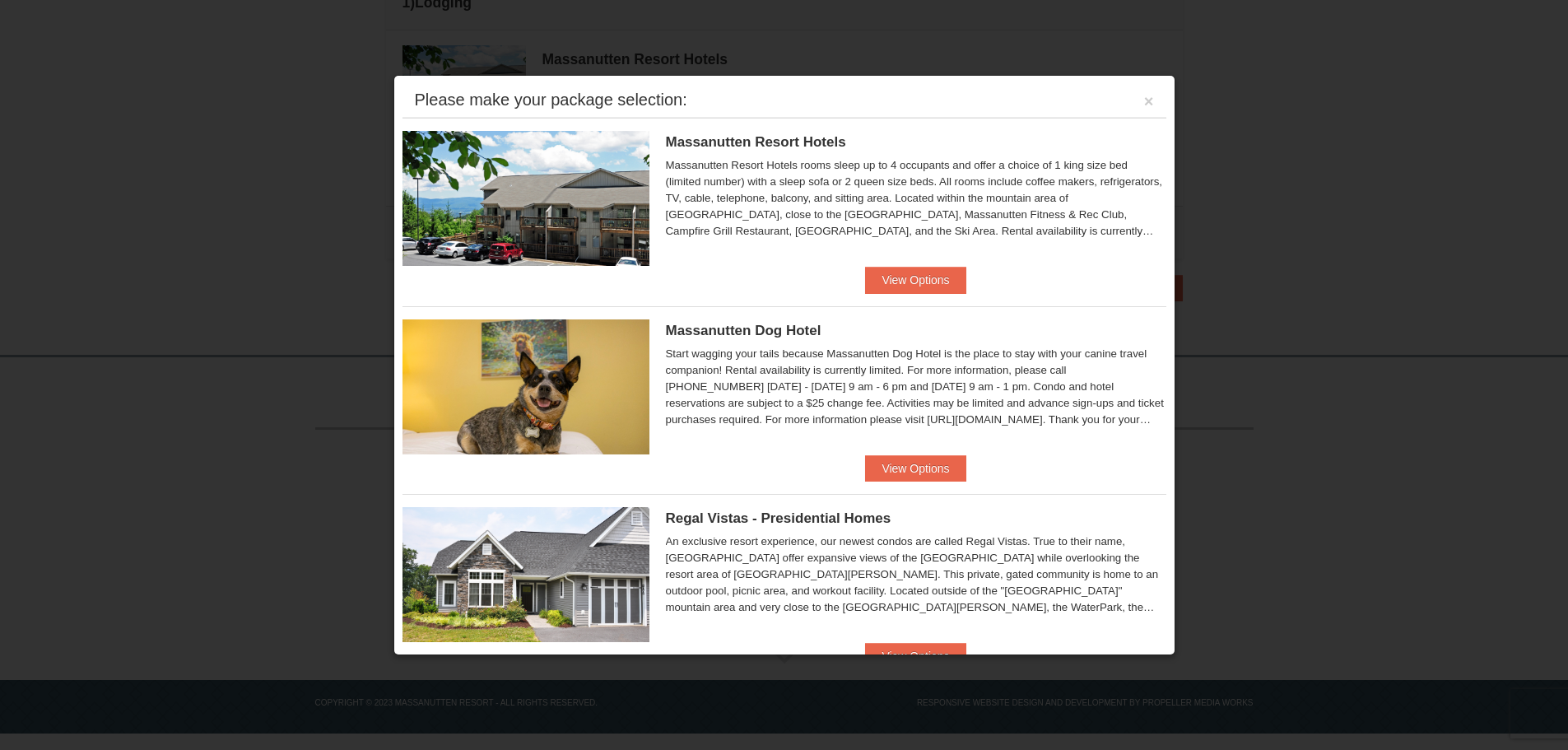
scroll to position [52, 0]
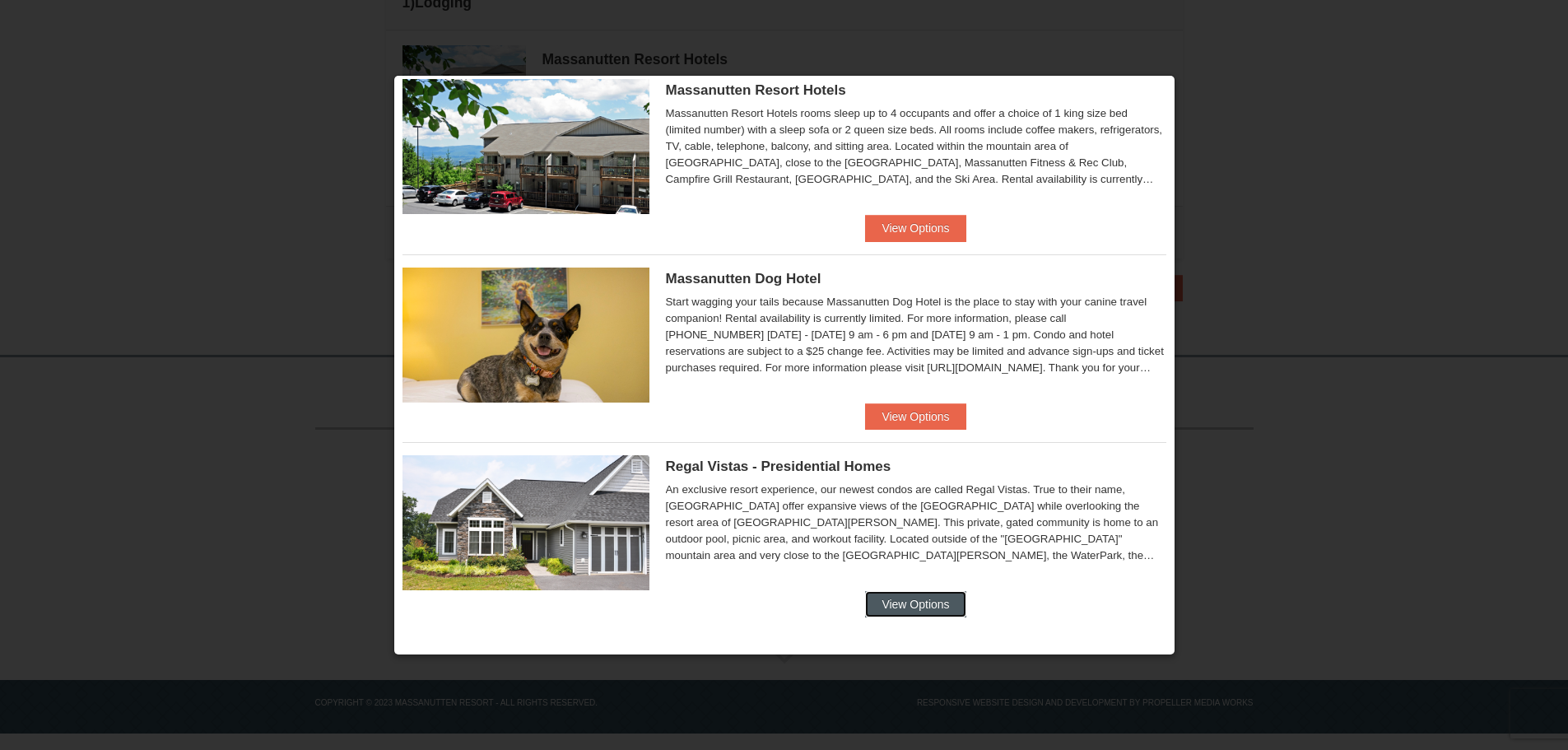
click at [927, 592] on button "View Options" at bounding box center [915, 605] width 101 height 27
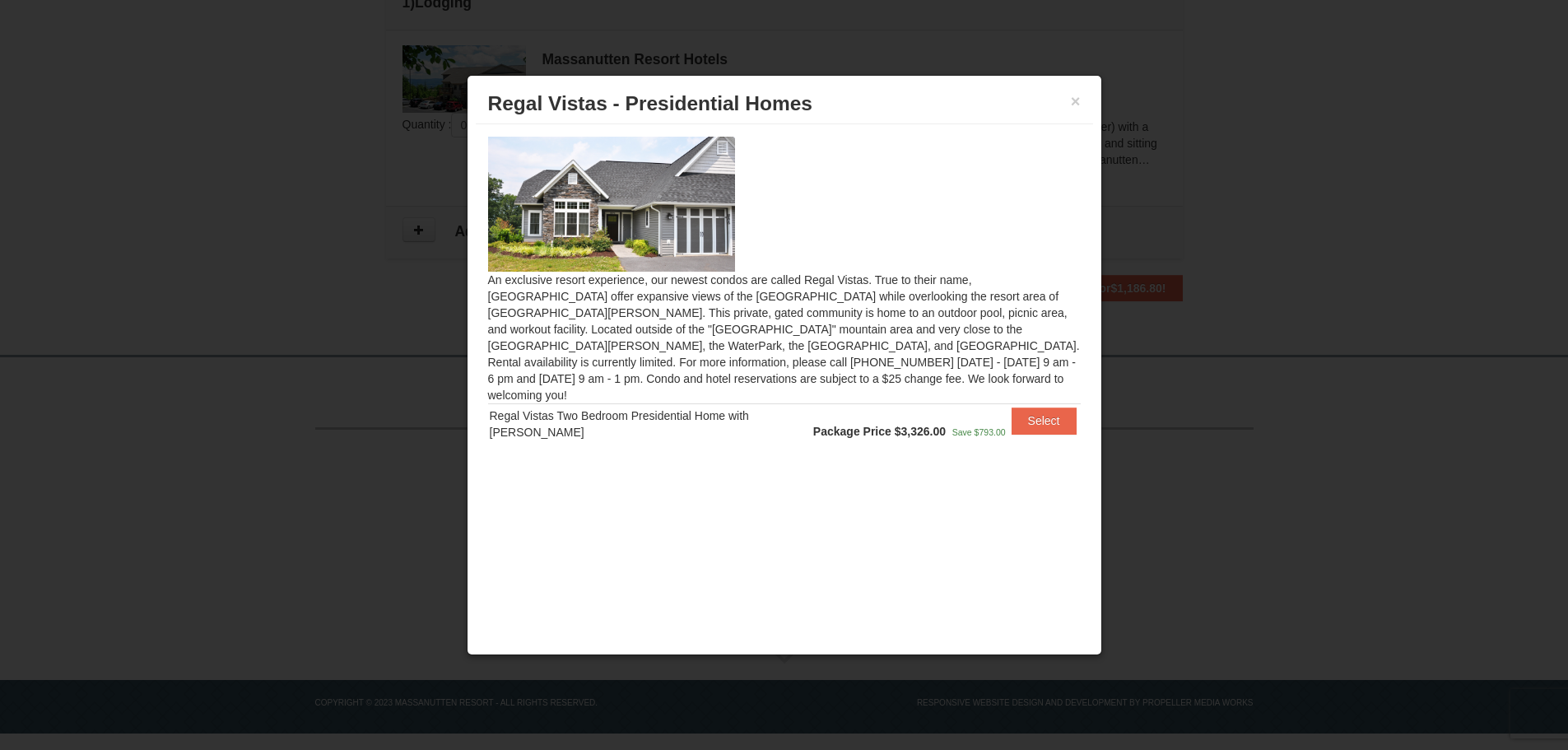
click at [585, 237] on img at bounding box center [611, 203] width 247 height 135
click at [1040, 408] on button "Select" at bounding box center [1044, 421] width 65 height 27
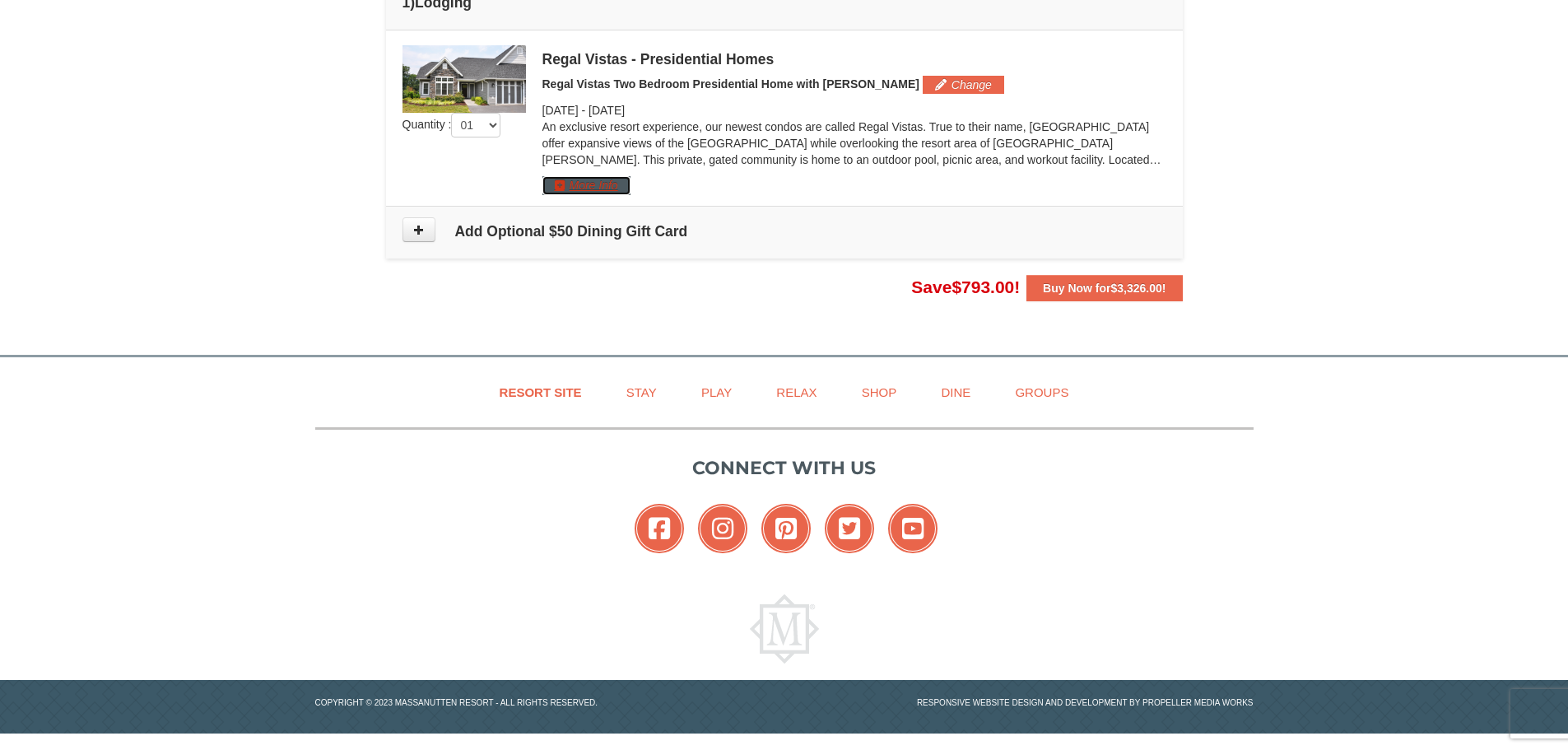
click at [610, 184] on button "More Info" at bounding box center [586, 185] width 88 height 18
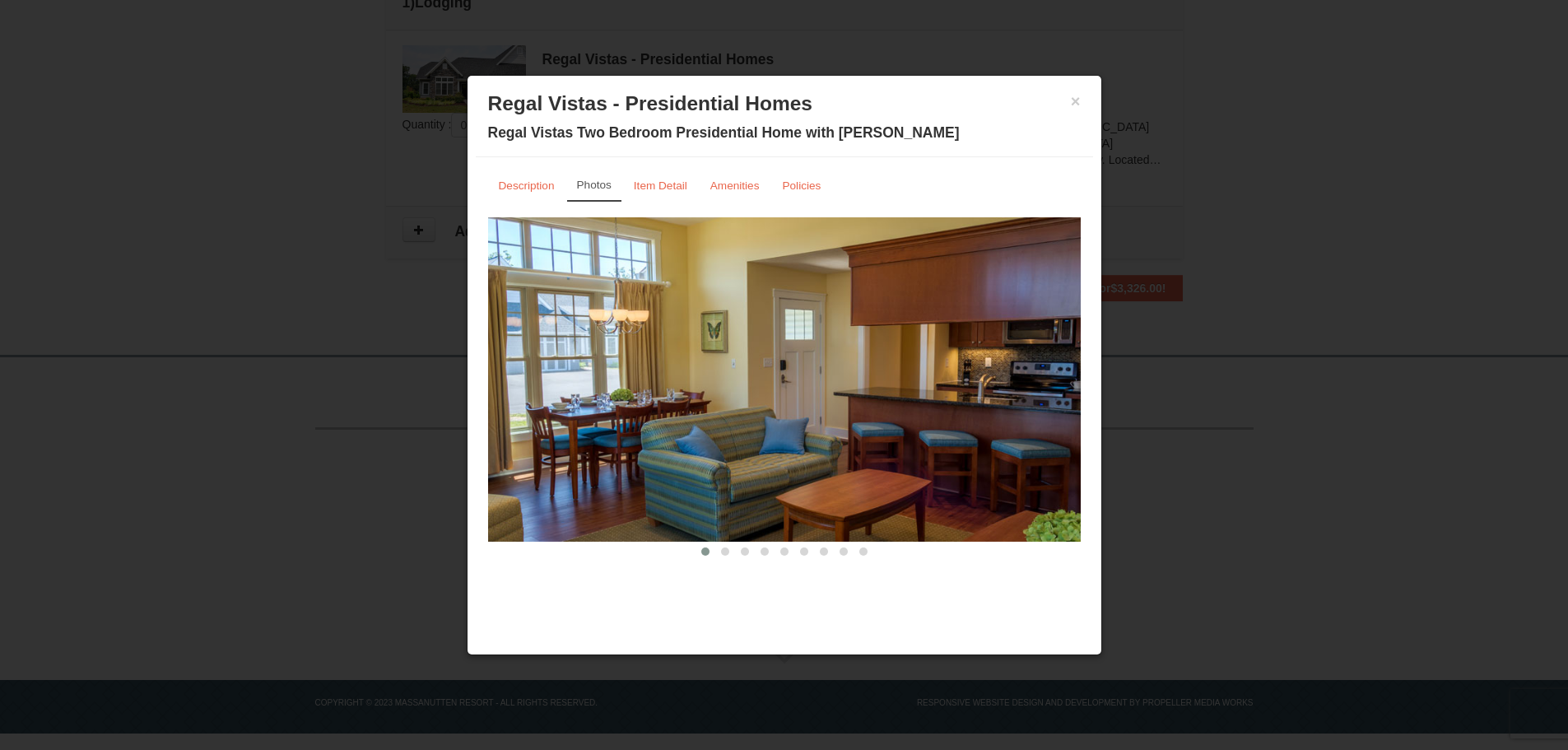
drag, startPoint x: 832, startPoint y: 400, endPoint x: 617, endPoint y: 377, distance: 216.2
click at [618, 379] on img at bounding box center [784, 380] width 592 height 325
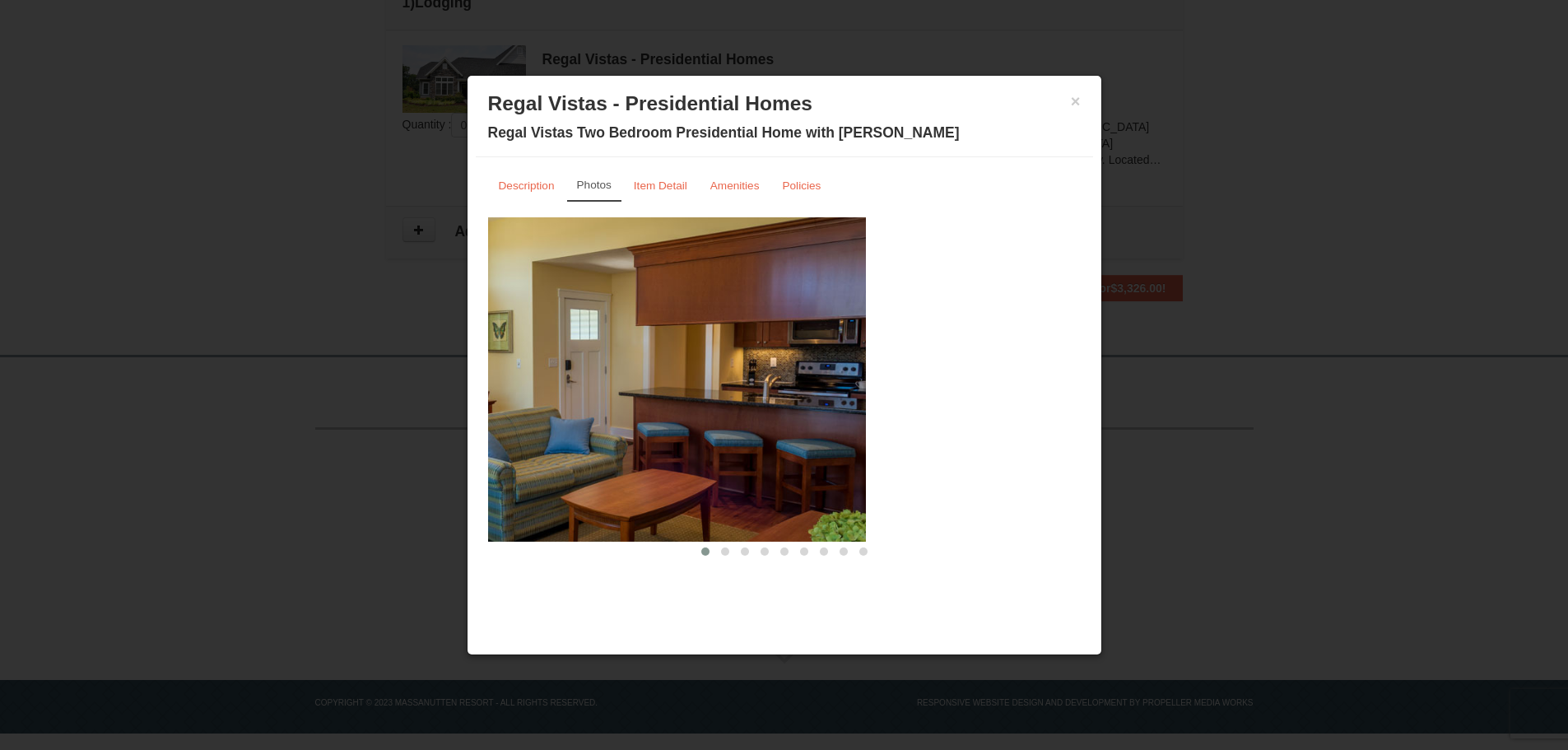
drag, startPoint x: 894, startPoint y: 382, endPoint x: 543, endPoint y: 364, distance: 351.5
click at [648, 368] on img at bounding box center [569, 380] width 592 height 325
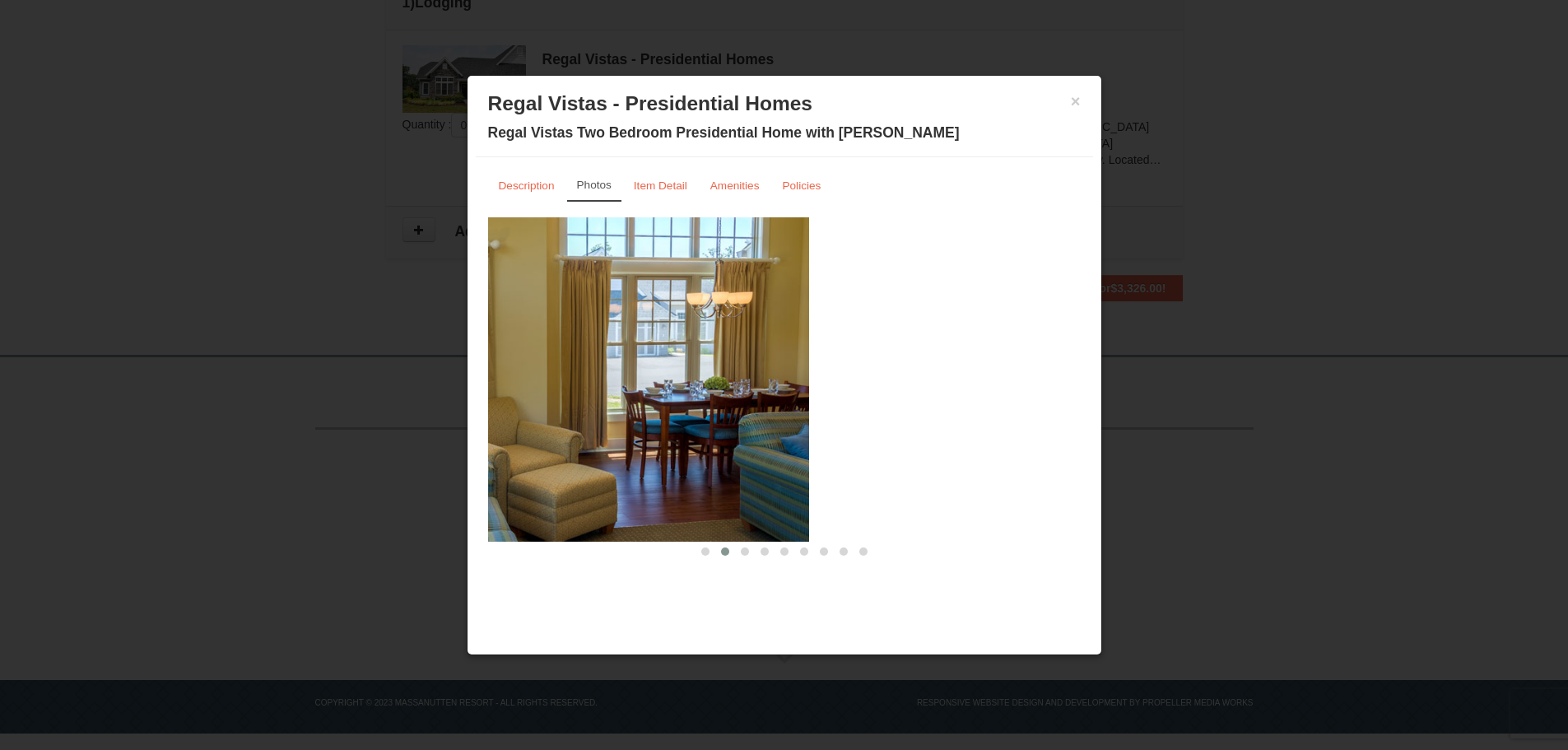
drag, startPoint x: 635, startPoint y: 358, endPoint x: 439, endPoint y: 354, distance: 196.0
click at [442, 358] on body "Browser Not Supported We notice you are using a browser which will not provide …" at bounding box center [784, 127] width 1568 height 1244
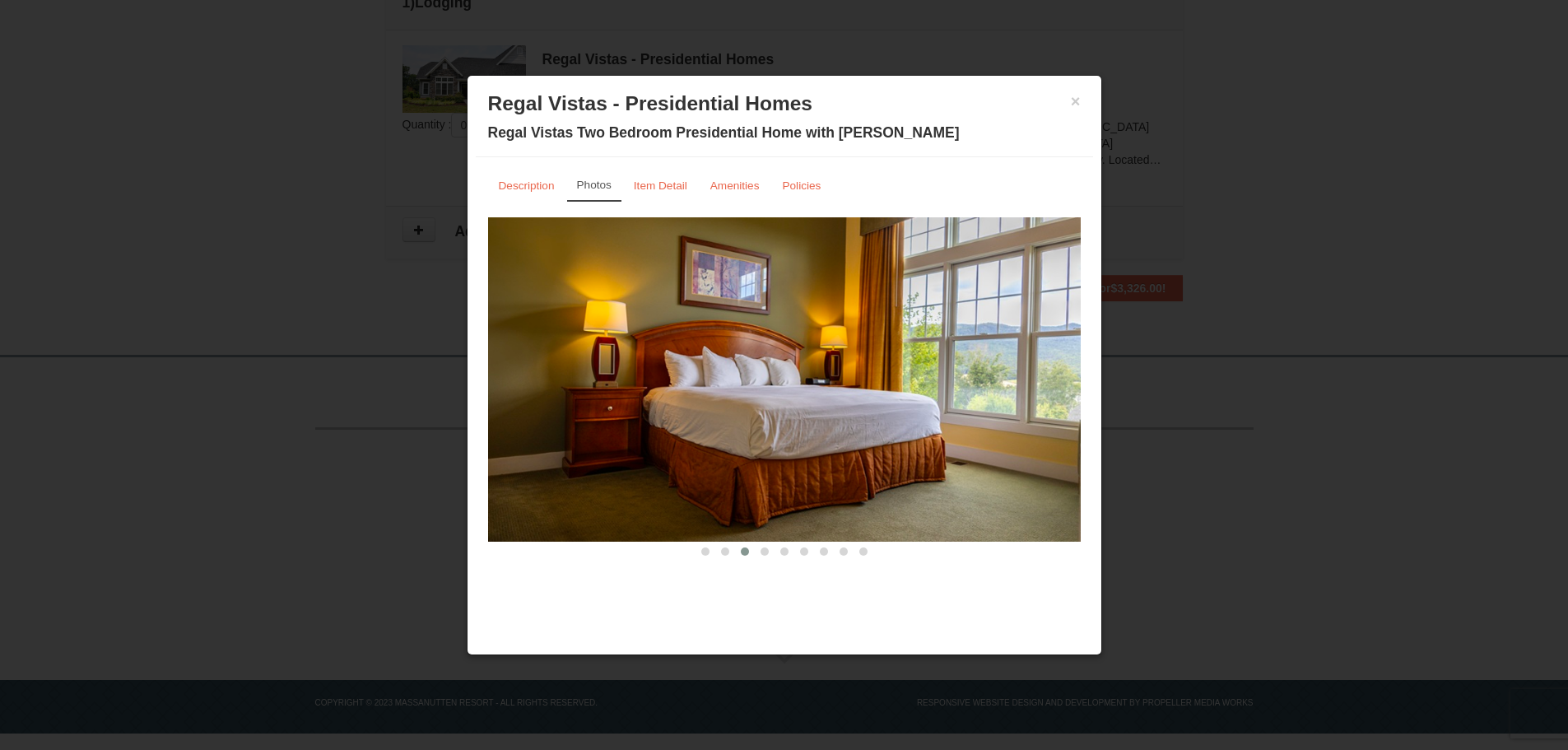
drag, startPoint x: 928, startPoint y: 387, endPoint x: 491, endPoint y: 360, distance: 437.8
click at [492, 360] on img at bounding box center [784, 380] width 592 height 325
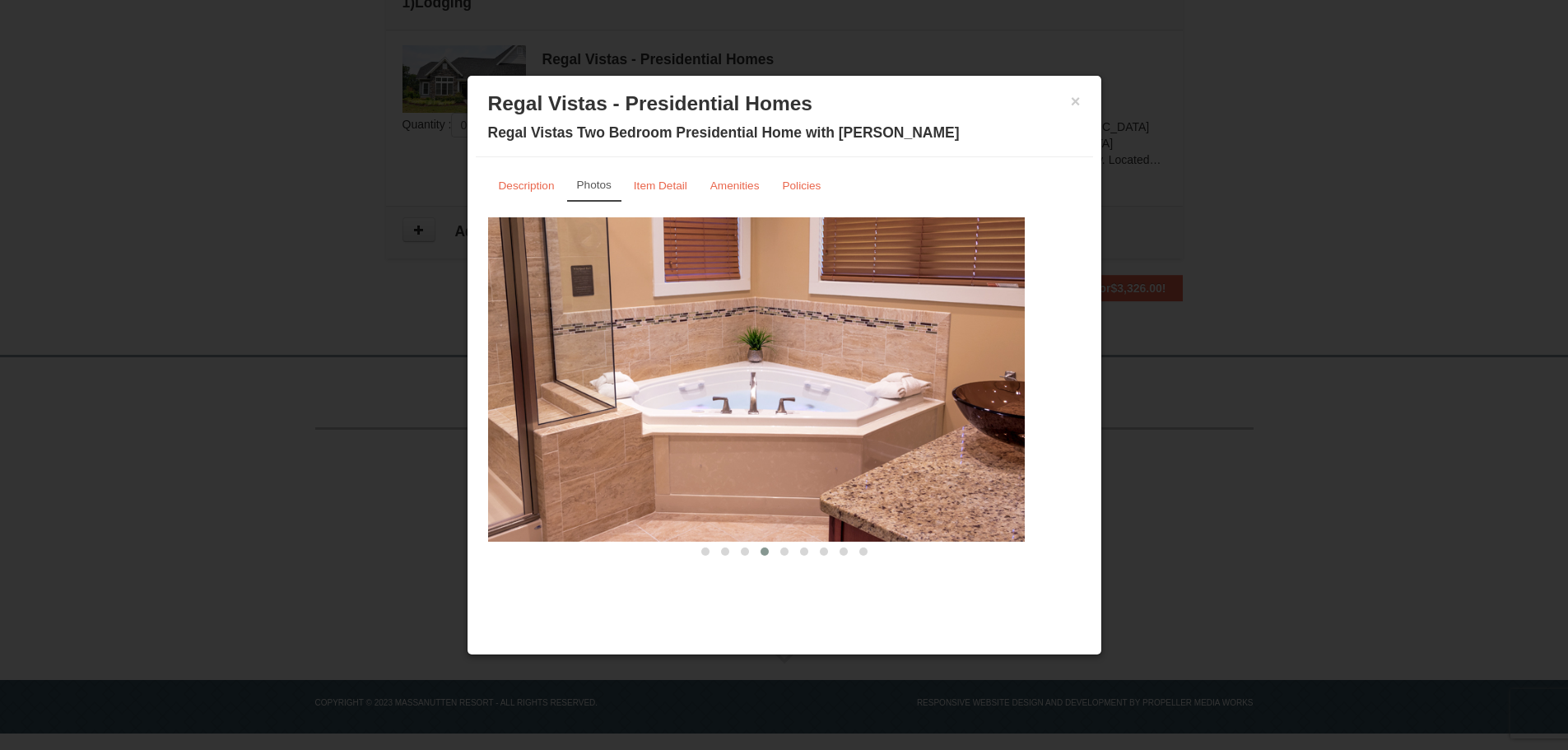
drag, startPoint x: 933, startPoint y: 361, endPoint x: 430, endPoint y: 369, distance: 503.1
click at [432, 369] on body "Browser Not Supported We notice you are using a browser which will not provide …" at bounding box center [784, 127] width 1568 height 1244
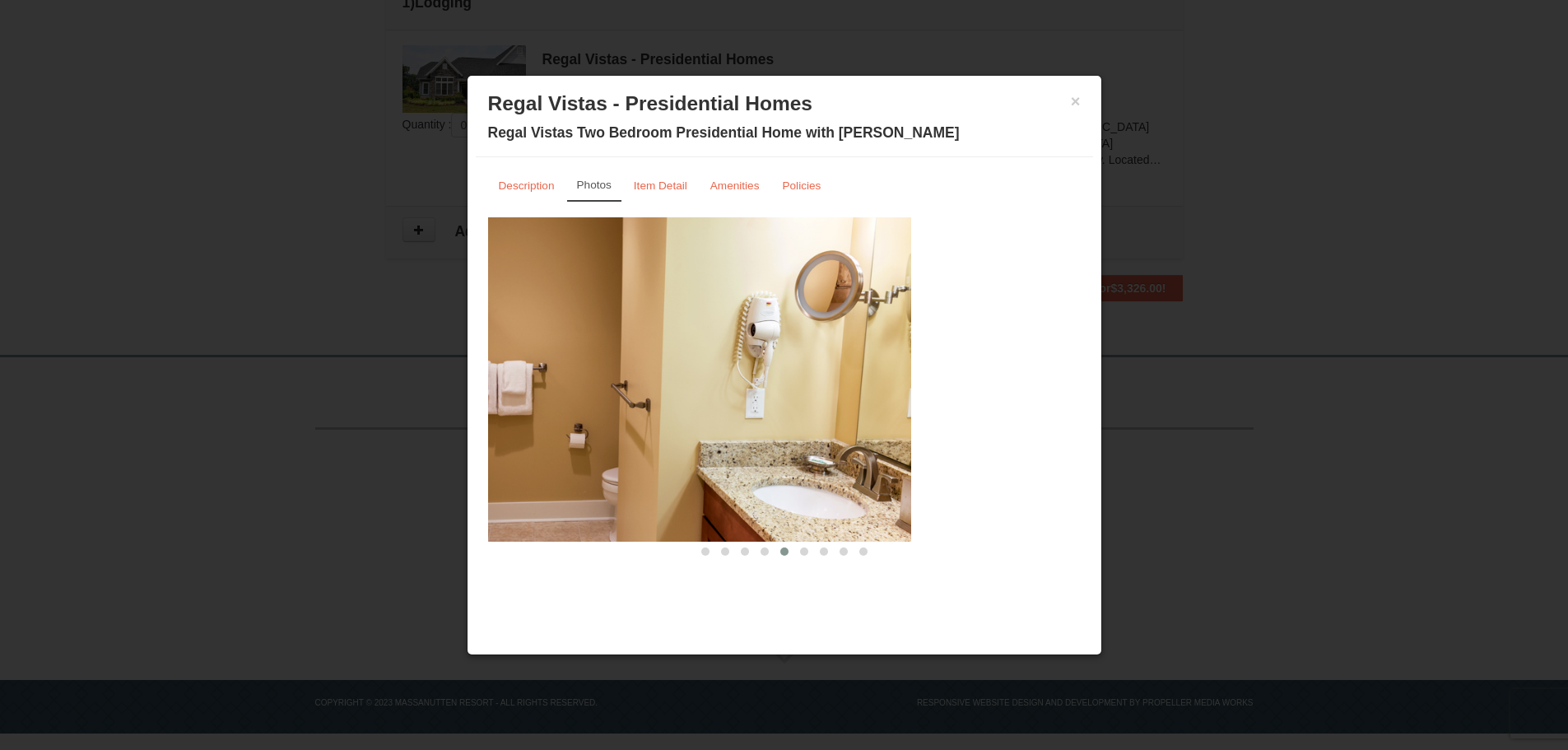
drag, startPoint x: 869, startPoint y: 384, endPoint x: 623, endPoint y: 400, distance: 246.5
click at [516, 385] on img at bounding box center [615, 380] width 592 height 325
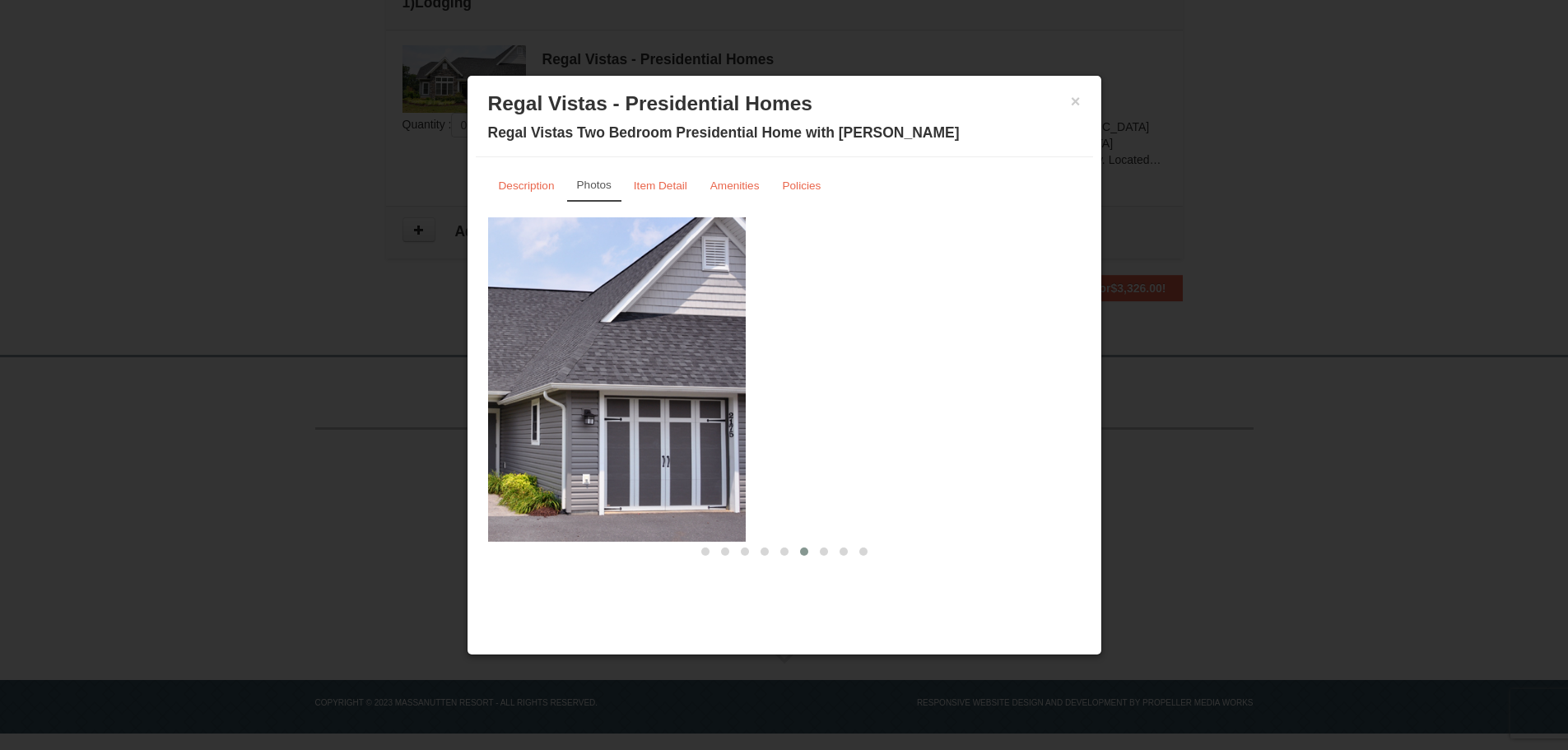
drag, startPoint x: 773, startPoint y: 407, endPoint x: 646, endPoint y: 400, distance: 127.2
click at [656, 408] on img at bounding box center [450, 380] width 592 height 325
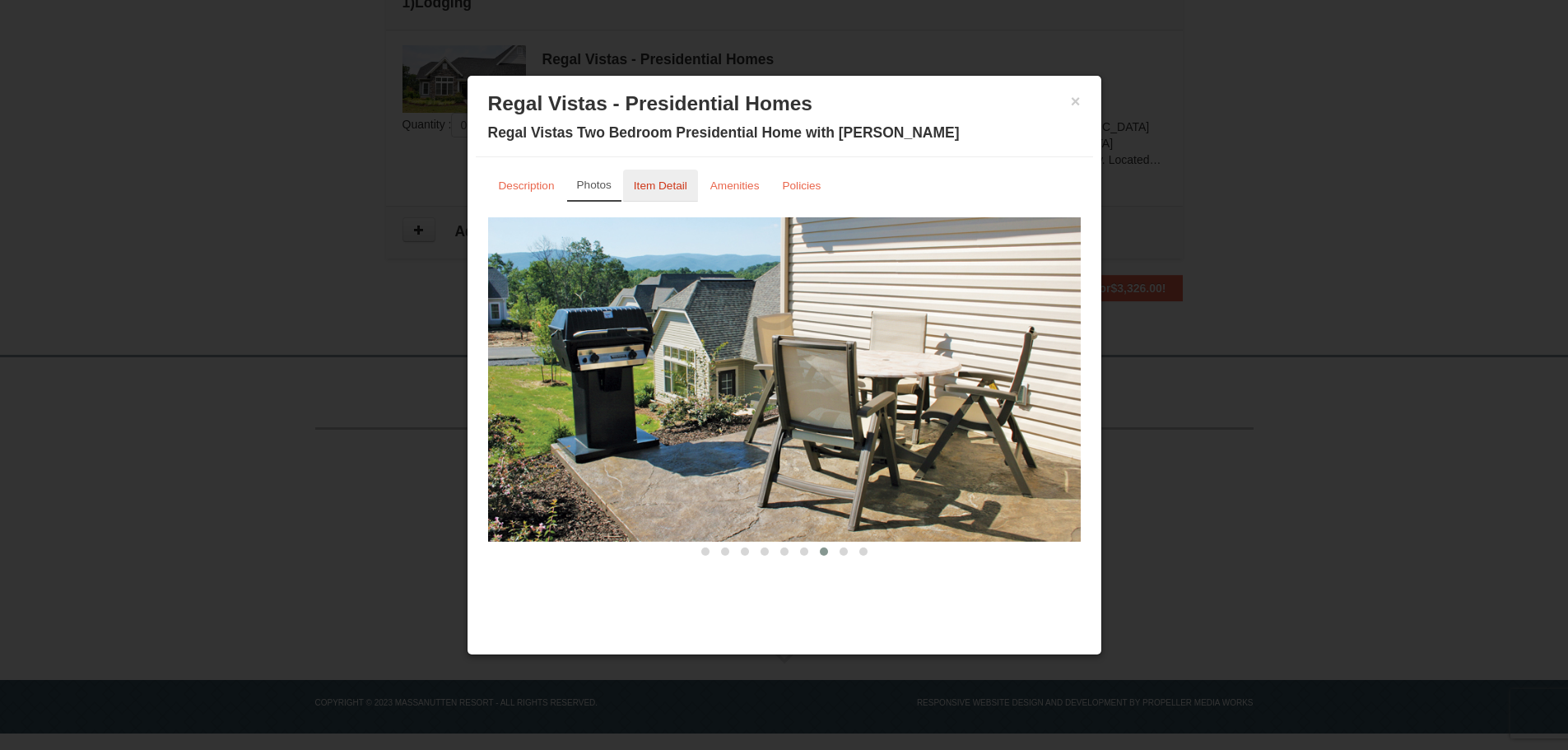
click at [659, 194] on link "Item Detail" at bounding box center [661, 185] width 75 height 32
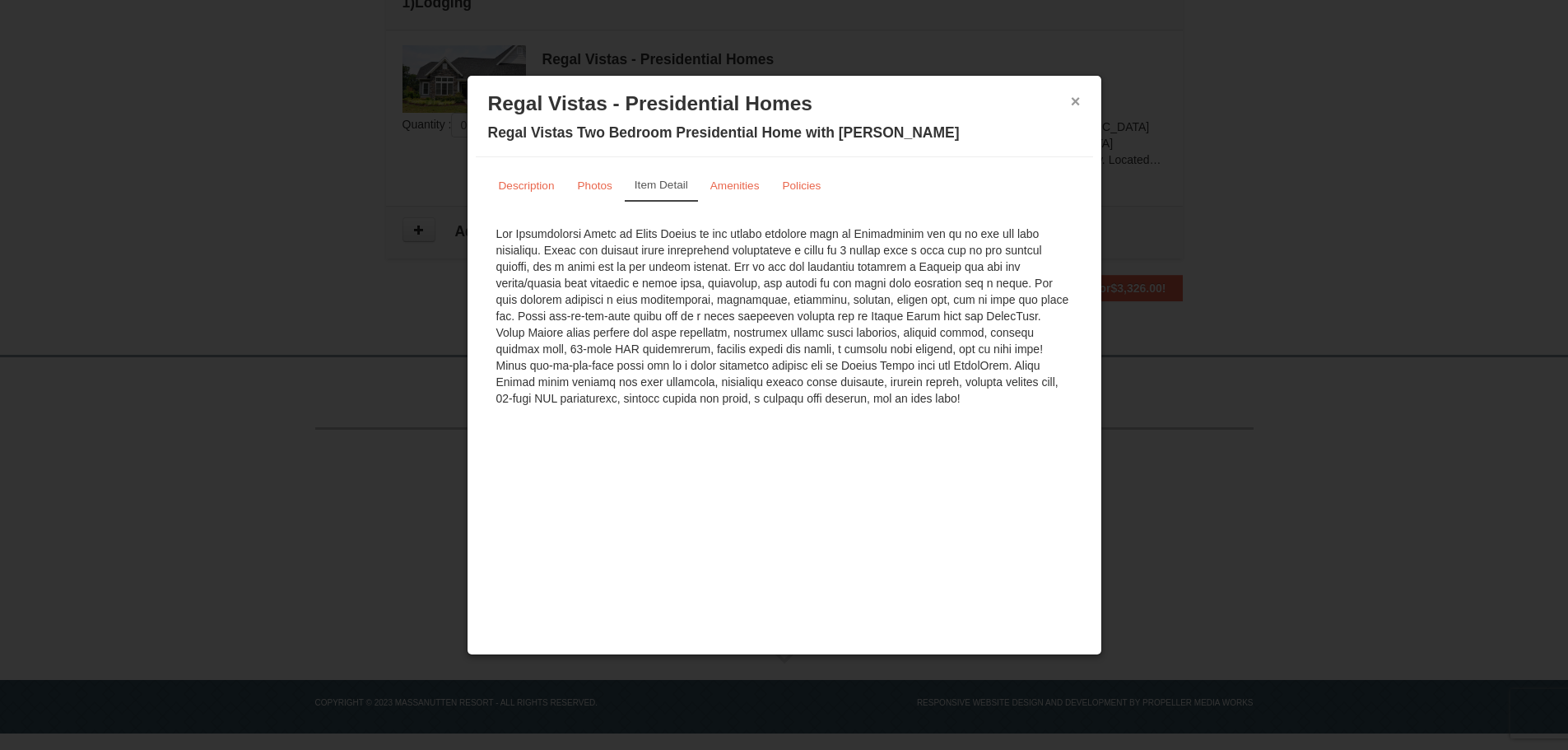
click at [1074, 94] on button "×" at bounding box center [1076, 101] width 10 height 16
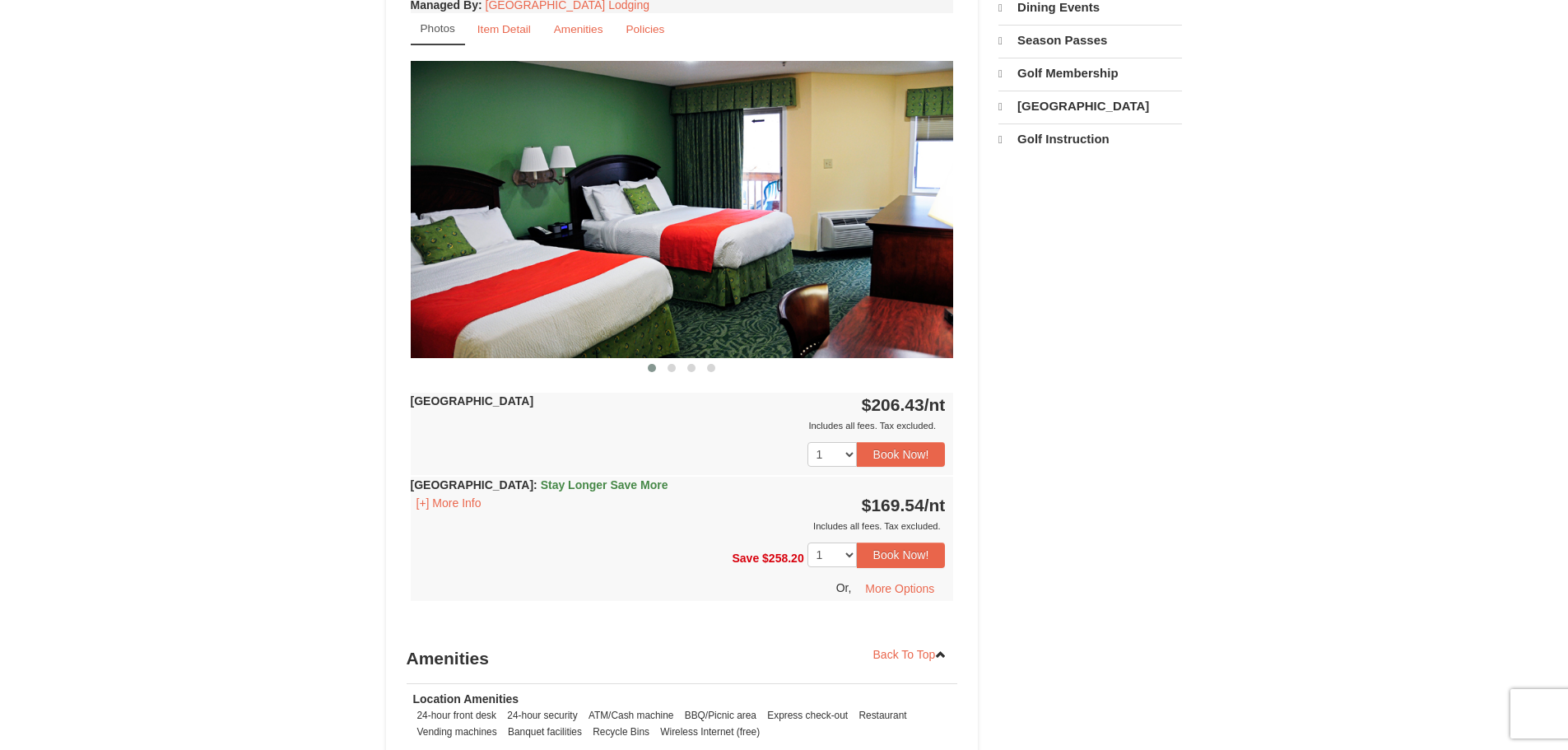
scroll to position [646, 0]
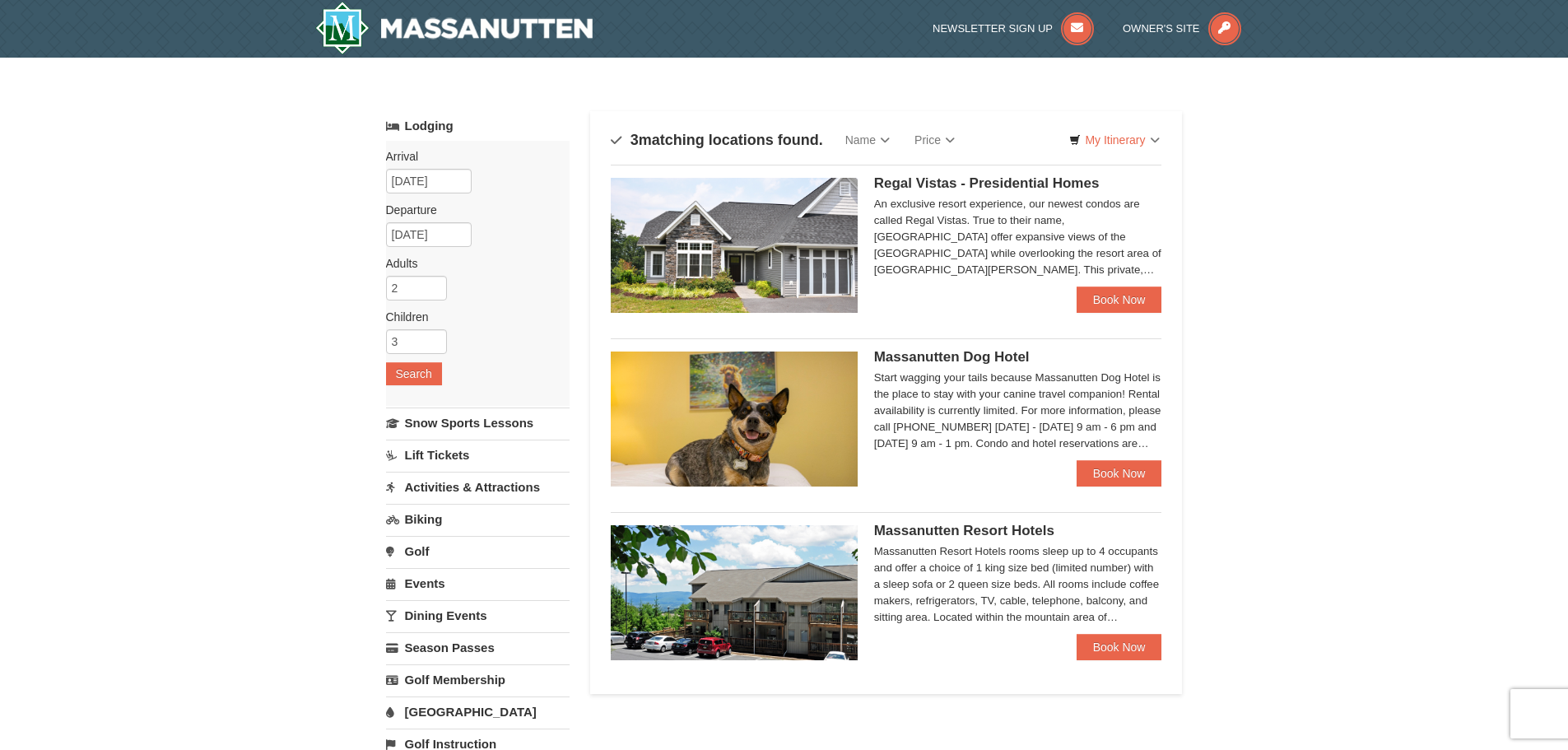
click at [804, 616] on img at bounding box center [734, 592] width 247 height 135
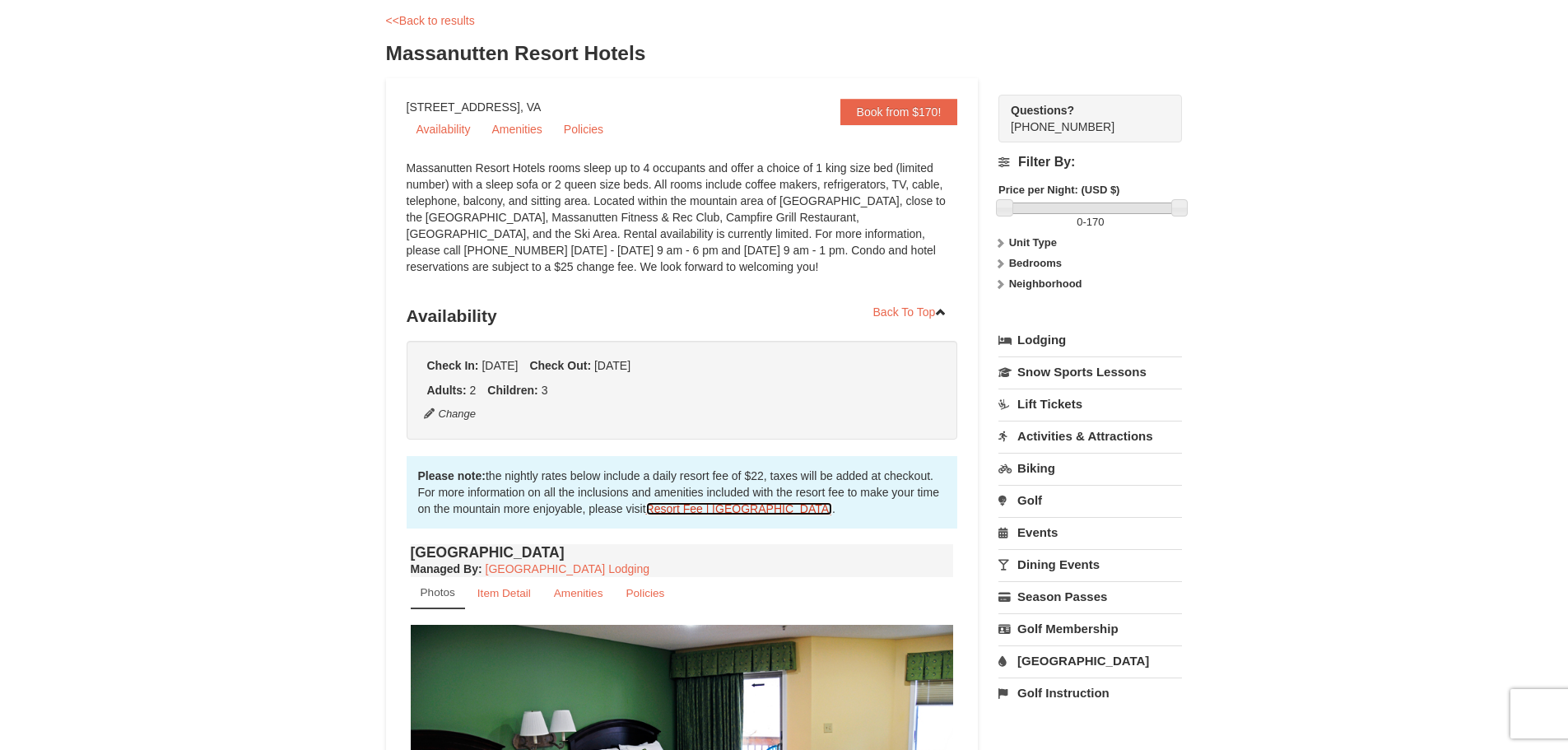
scroll to position [329, 0]
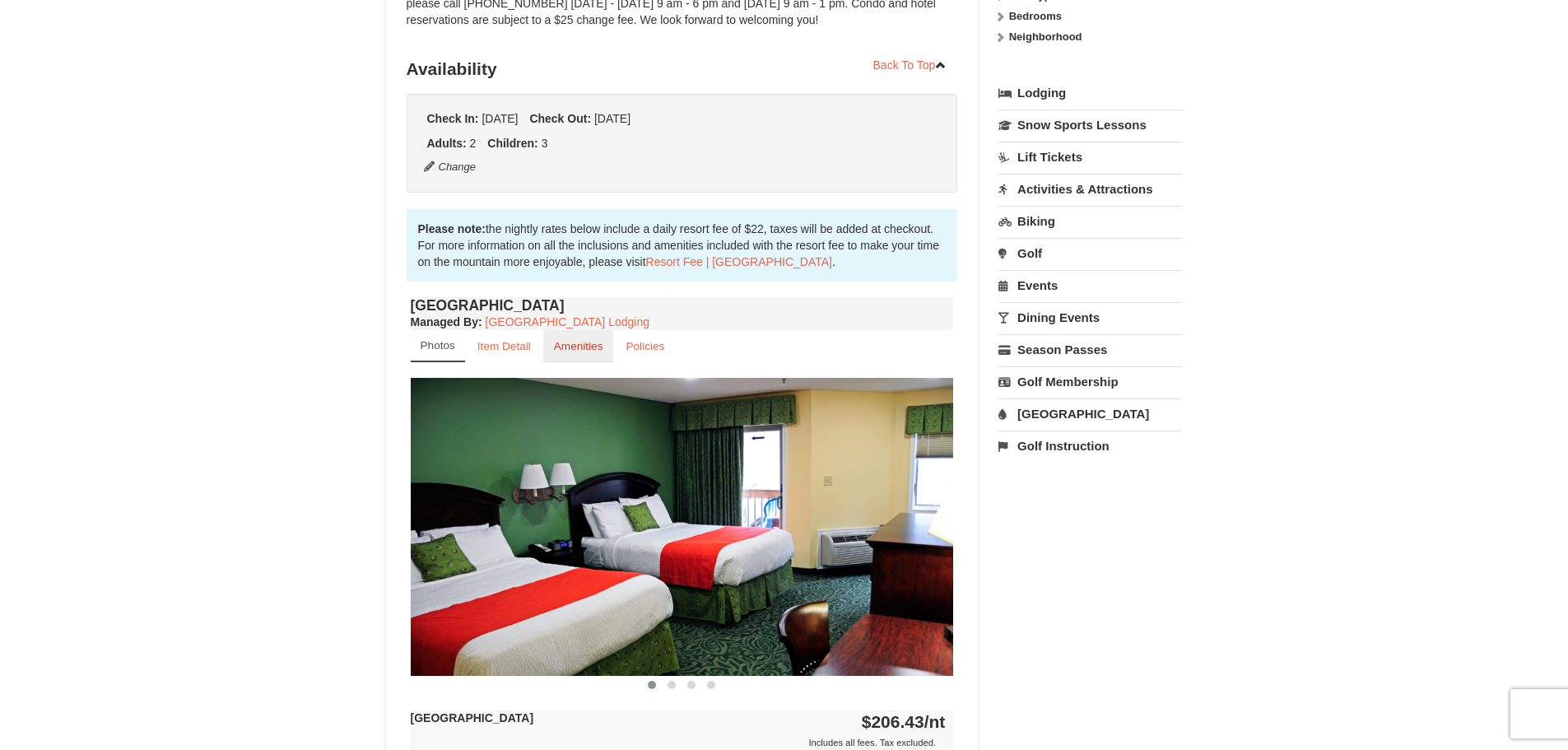
click at [579, 340] on small "Amenities" at bounding box center [578, 346] width 49 height 12
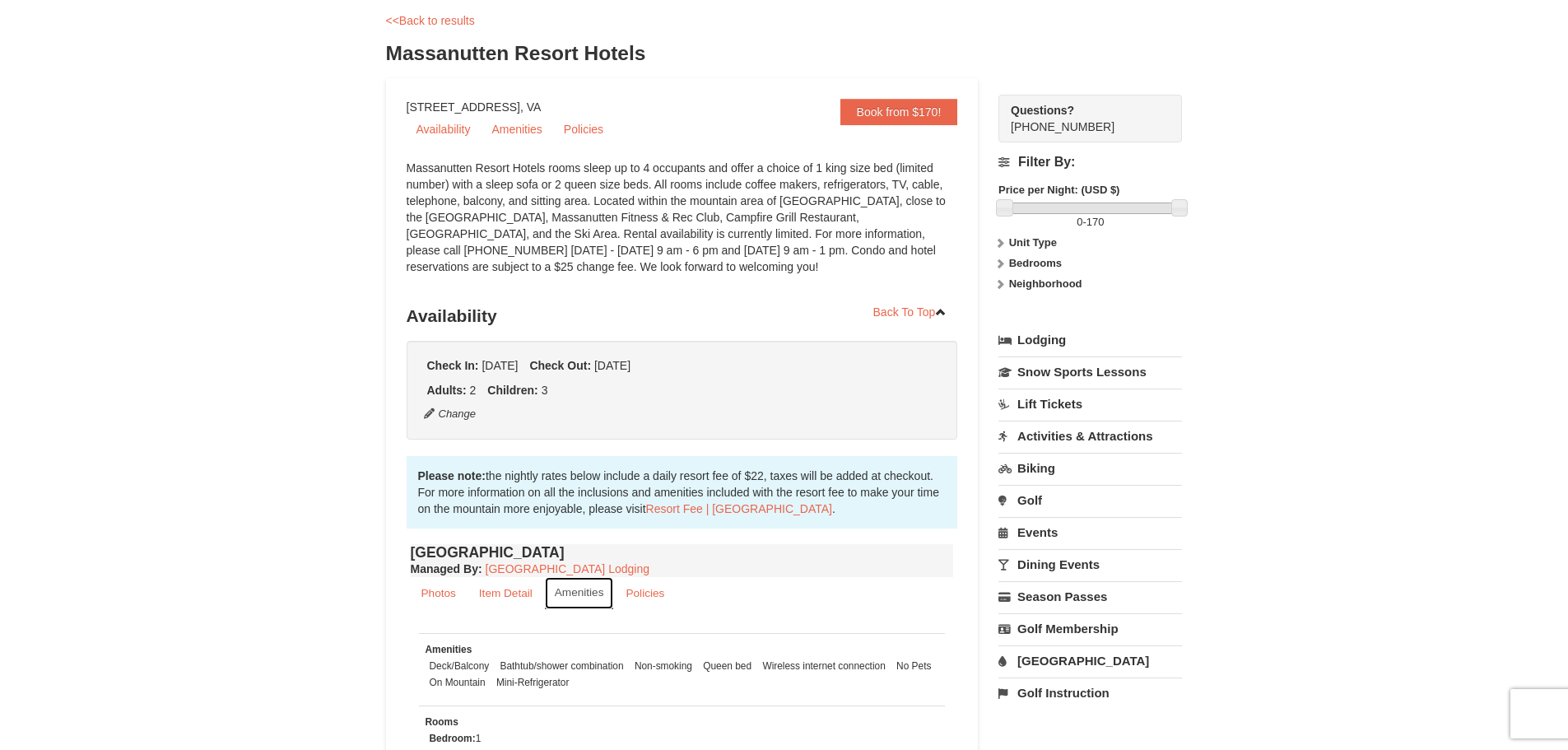
scroll to position [0, 0]
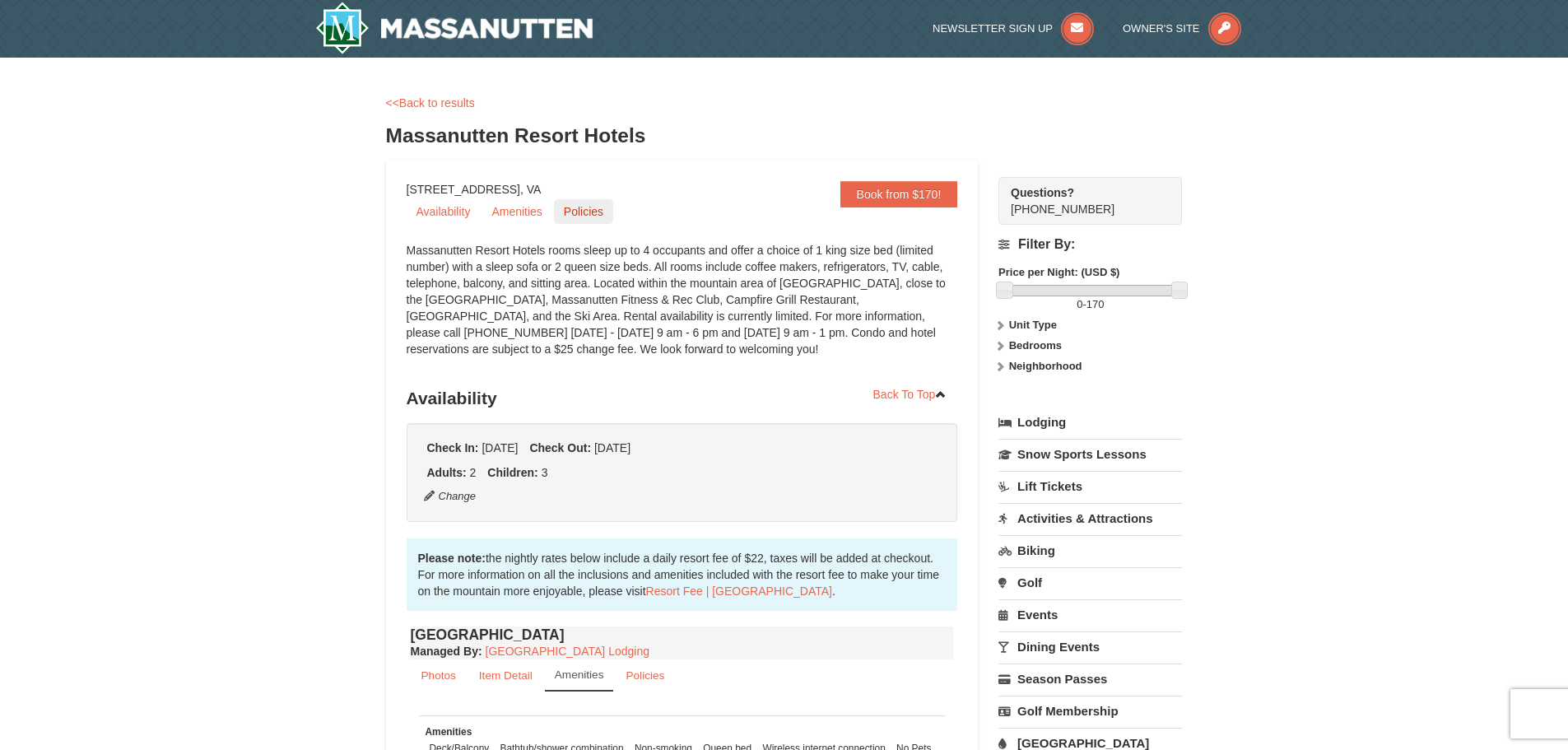
click at [593, 213] on link "Policies" at bounding box center [583, 211] width 59 height 25
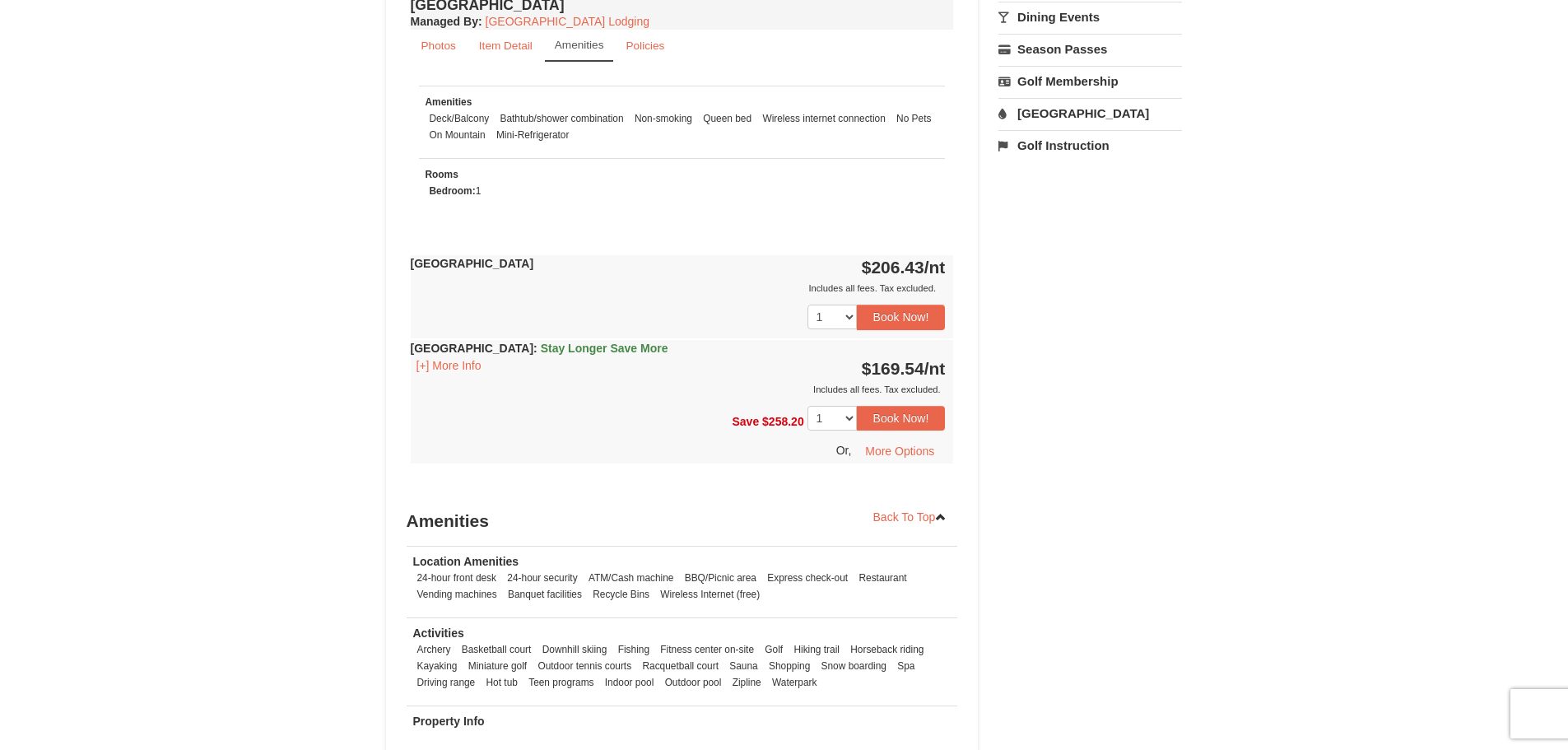
scroll to position [1138, 0]
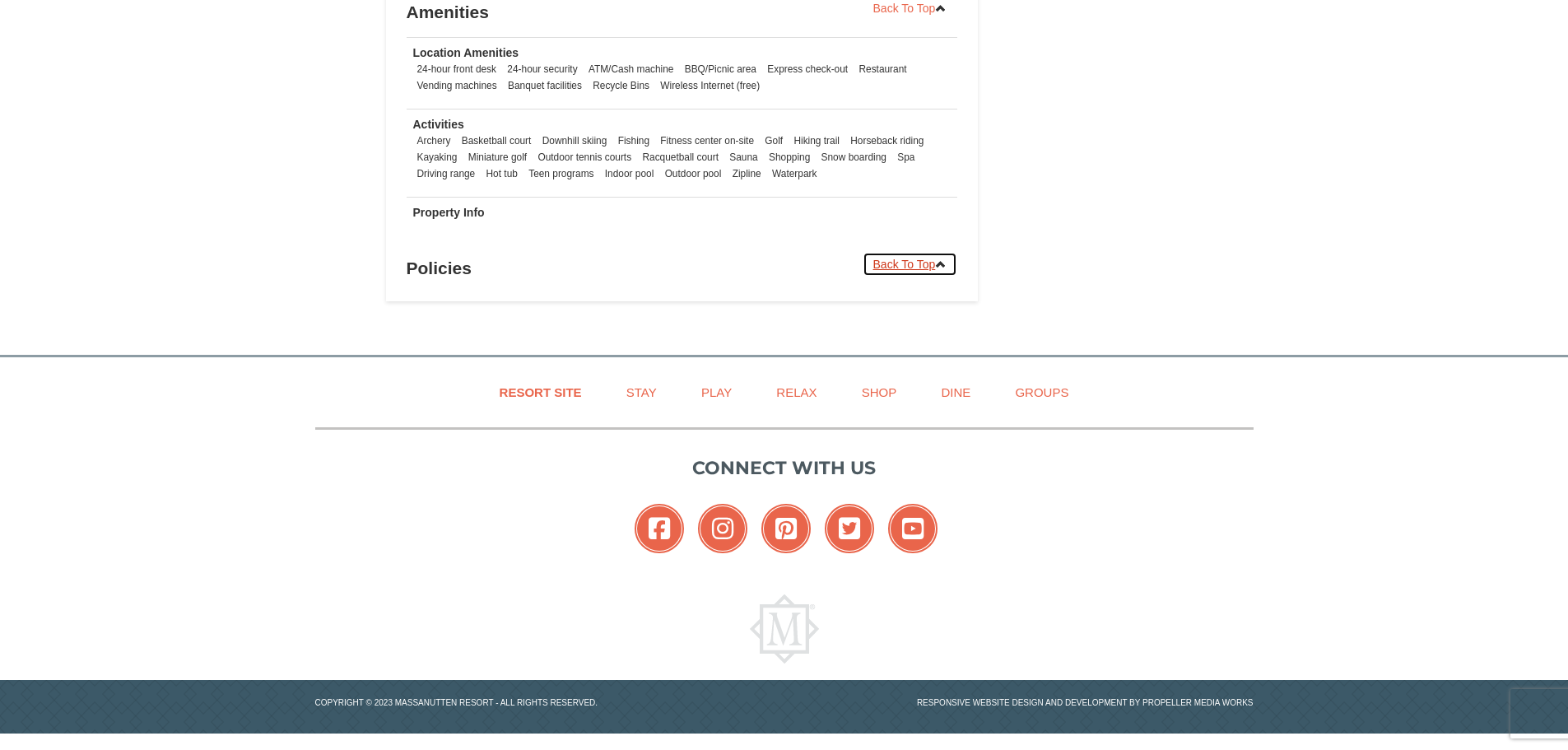
click at [892, 272] on link "Back To Top" at bounding box center [910, 264] width 95 height 25
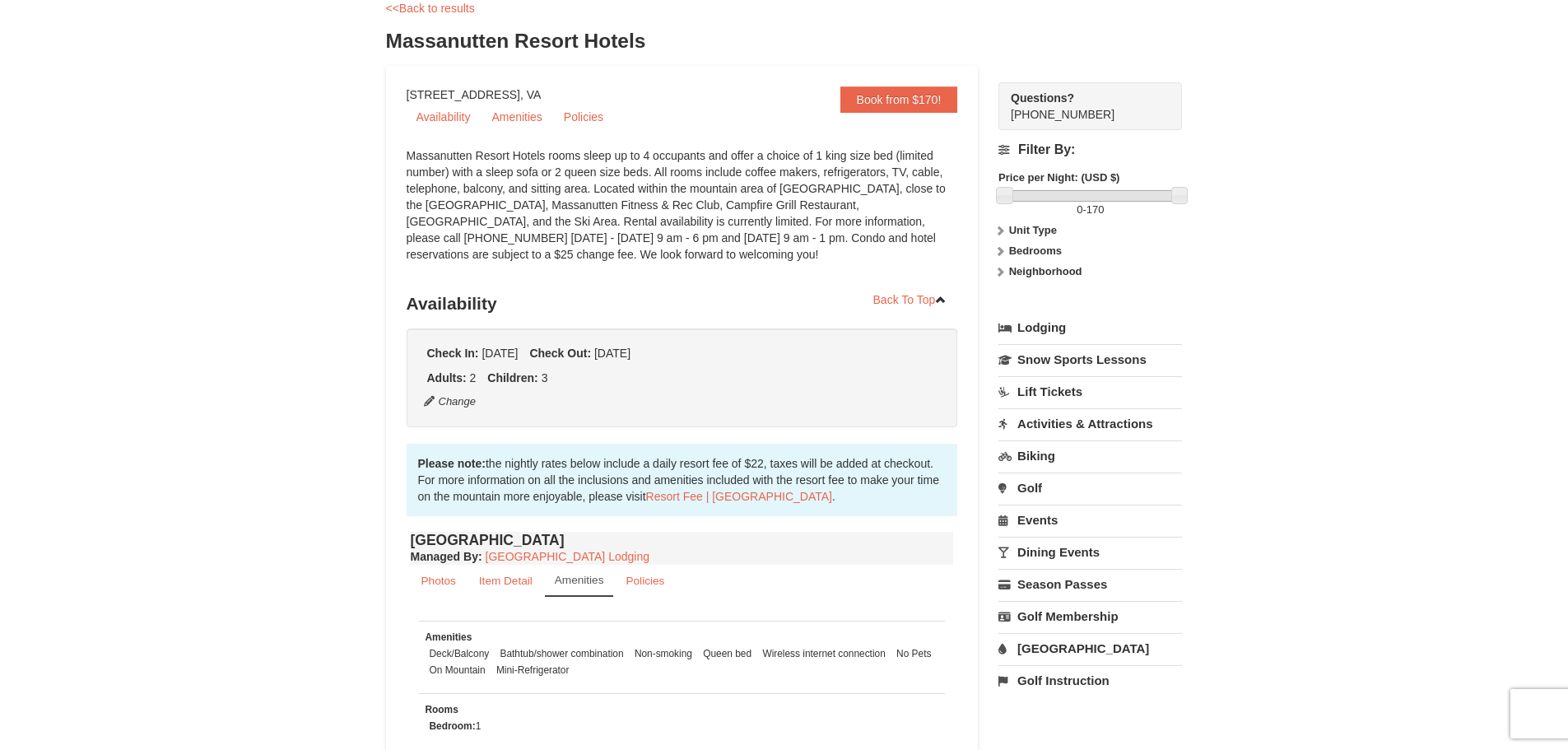
scroll to position [0, 0]
